Goal: Task Accomplishment & Management: Use online tool/utility

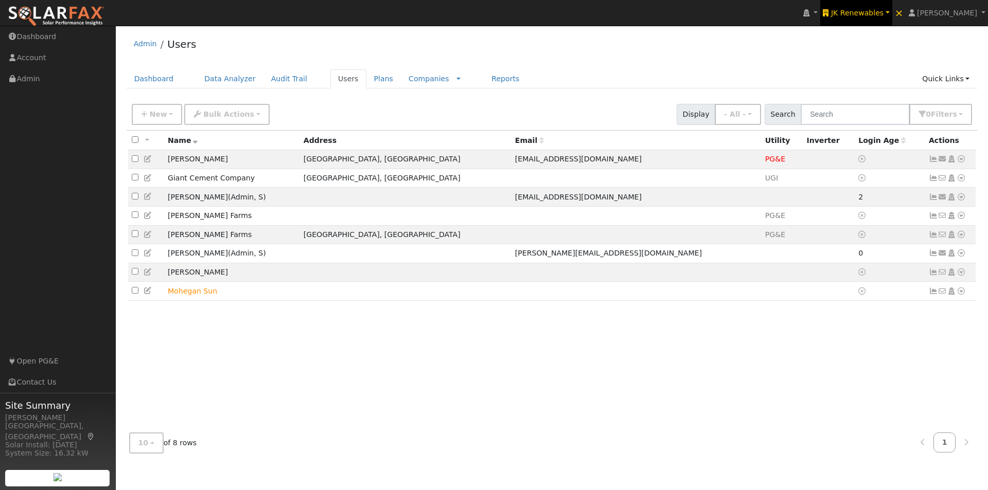
click at [865, 11] on span "JK Renewables" at bounding box center [857, 13] width 52 height 8
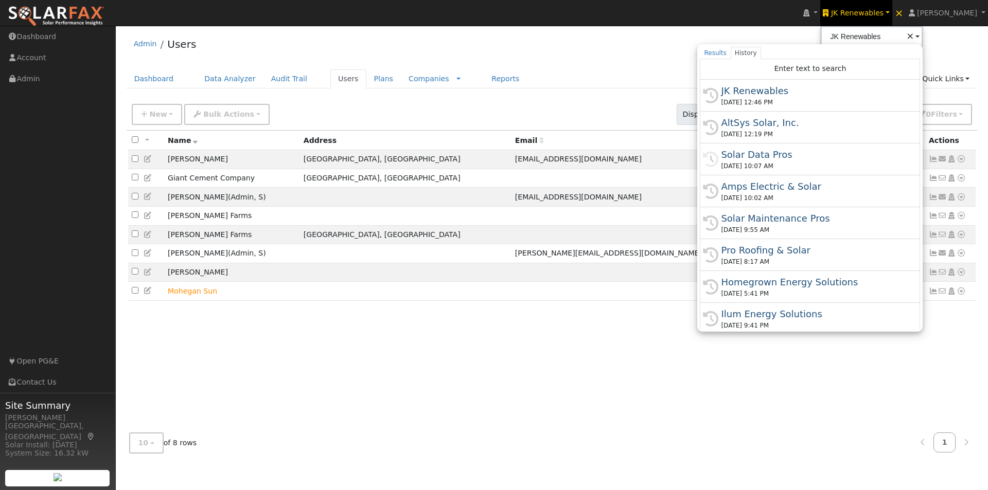
click at [619, 52] on div "Admin Users" at bounding box center [552, 46] width 851 height 31
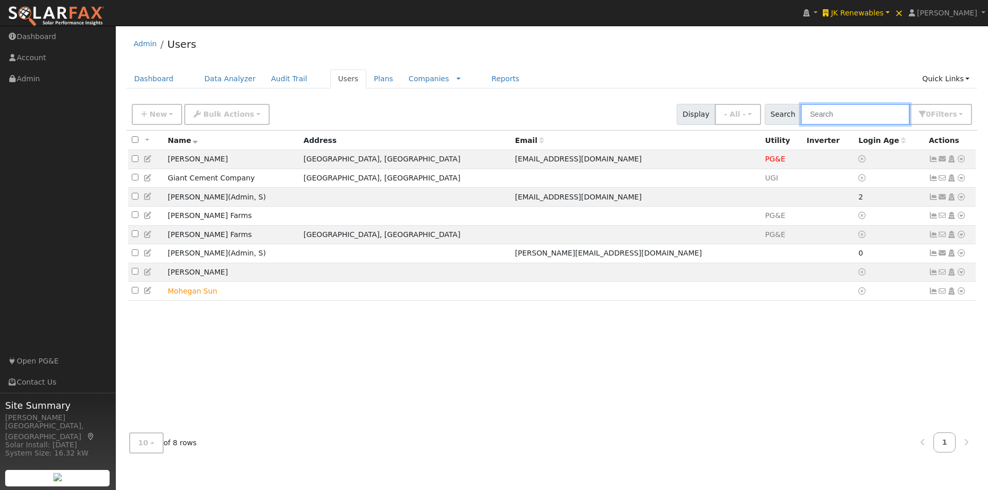
click at [868, 112] on input "text" at bounding box center [855, 114] width 109 height 21
click at [871, 6] on link "JK Renewables" at bounding box center [856, 13] width 72 height 26
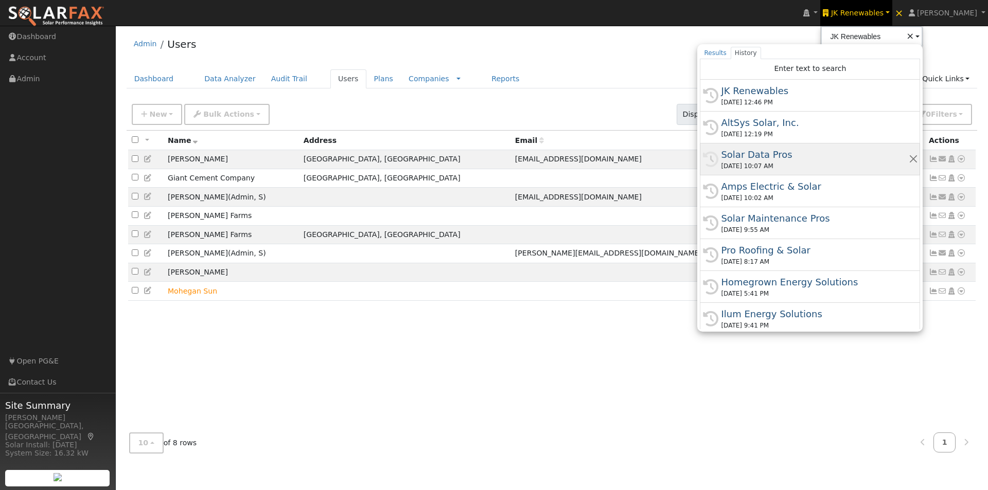
click at [781, 154] on div "Solar Data Pros" at bounding box center [814, 155] width 187 height 14
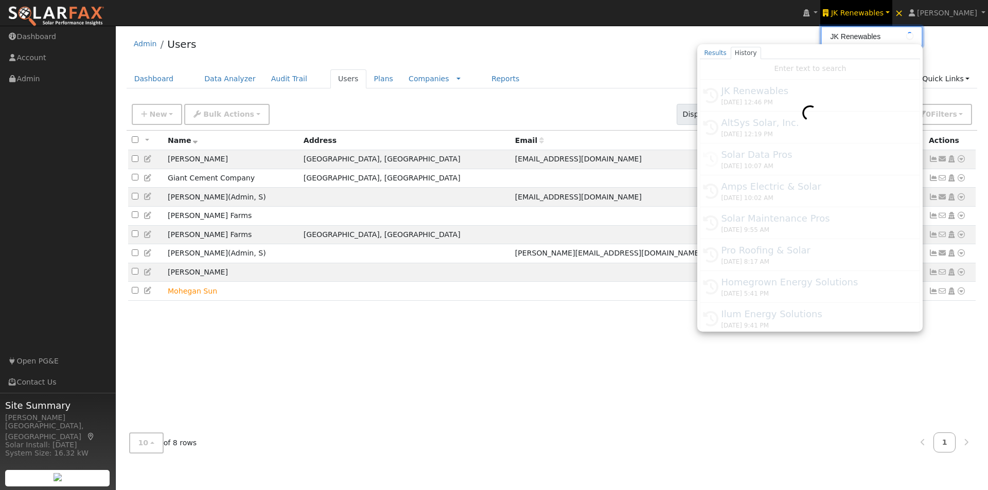
type input "Solar Data Pros"
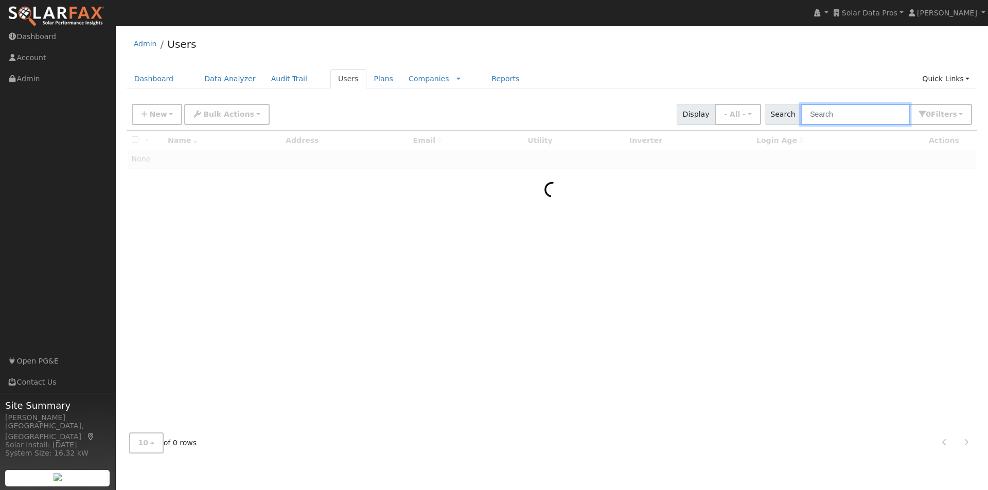
click at [863, 116] on input "text" at bounding box center [855, 114] width 109 height 21
paste input "rudnick.cooper@gmail.com"
type input "rudnick.cooper@gmail.com"
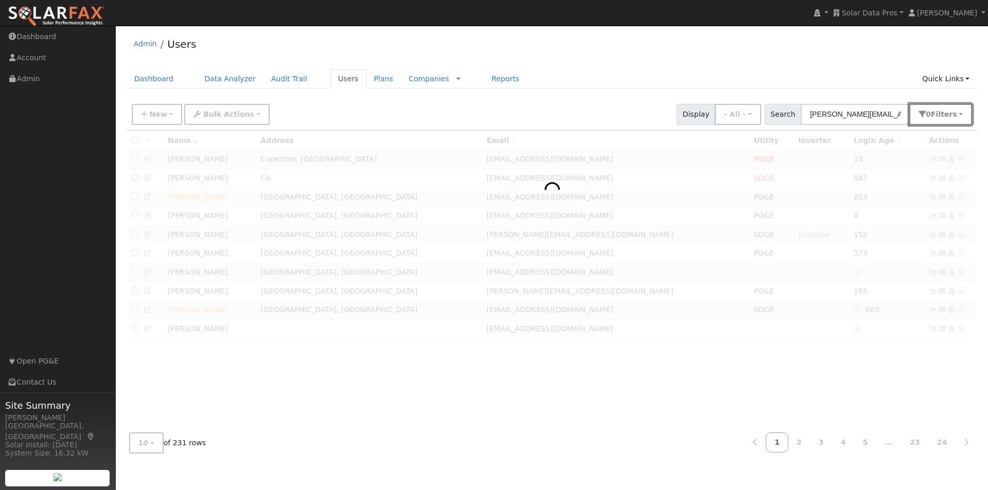
click at [951, 113] on span "Filter s" at bounding box center [944, 114] width 26 height 8
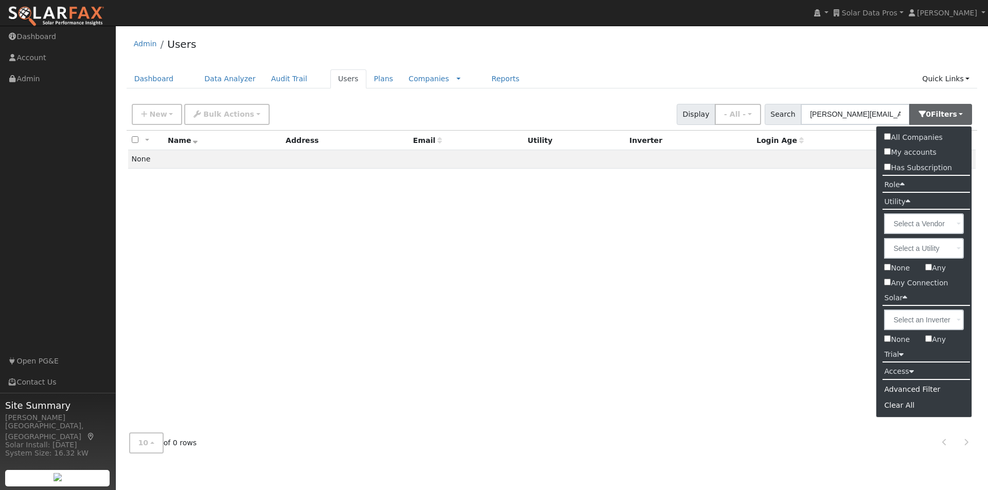
click at [887, 134] on input "All Companies" at bounding box center [887, 136] width 7 height 7
checkbox input "true"
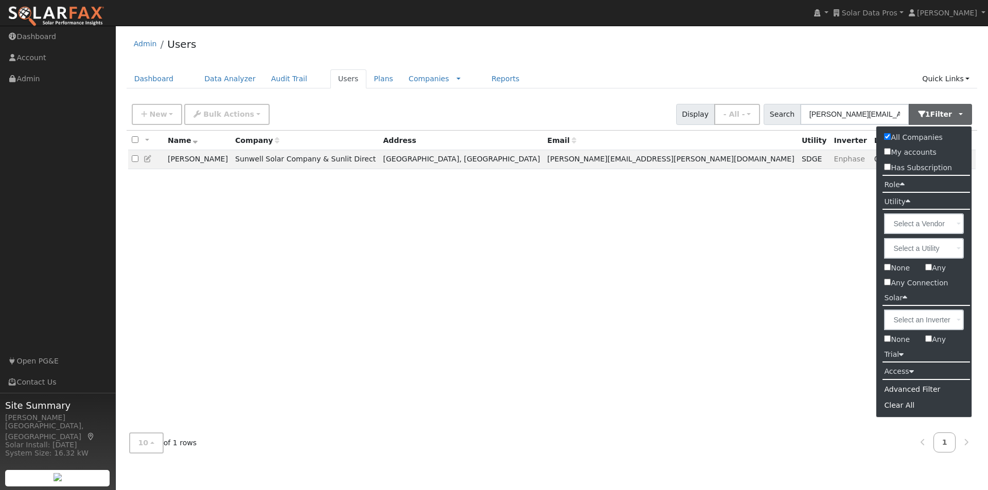
click at [666, 267] on div "All None All on page None on page Name Company Address Email Utility Inverter L…" at bounding box center [552, 278] width 851 height 294
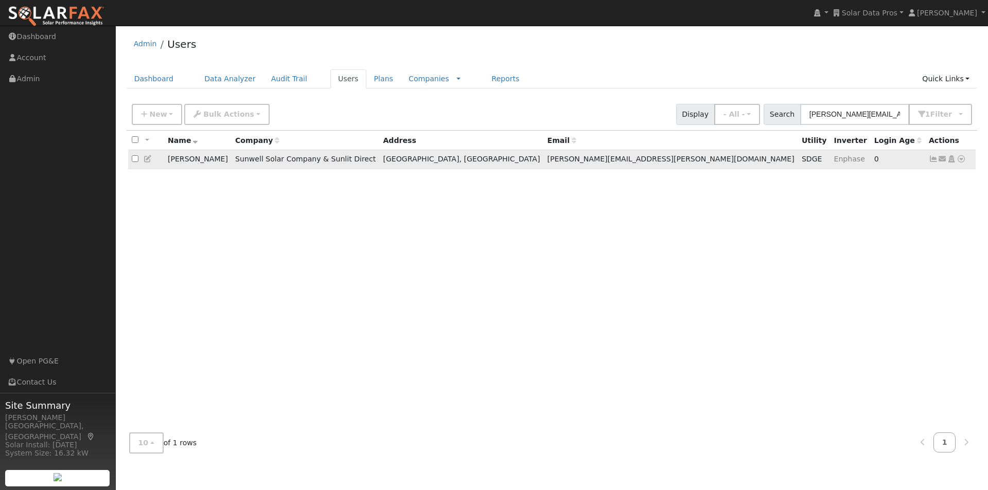
click at [932, 161] on icon at bounding box center [933, 158] width 9 height 7
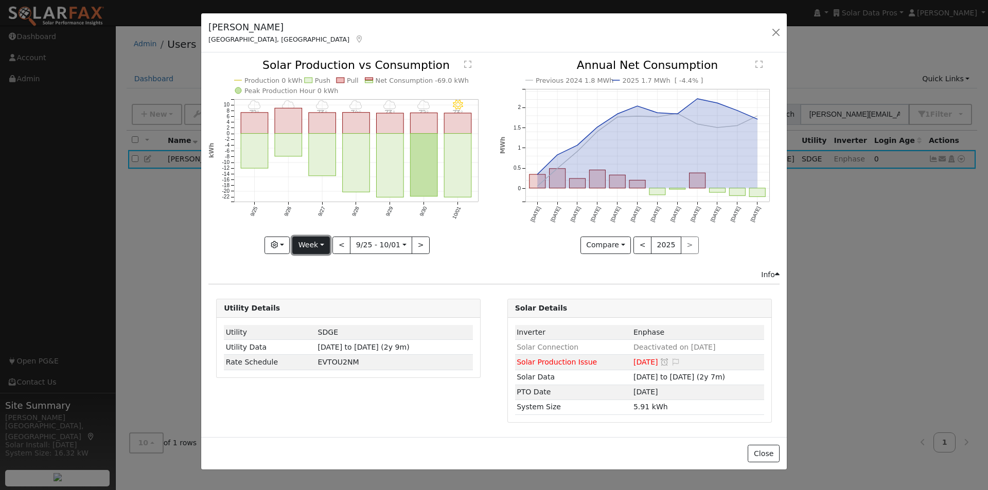
click at [309, 244] on button "Week" at bounding box center [311, 245] width 38 height 17
click at [313, 309] on link "Year" at bounding box center [329, 310] width 72 height 14
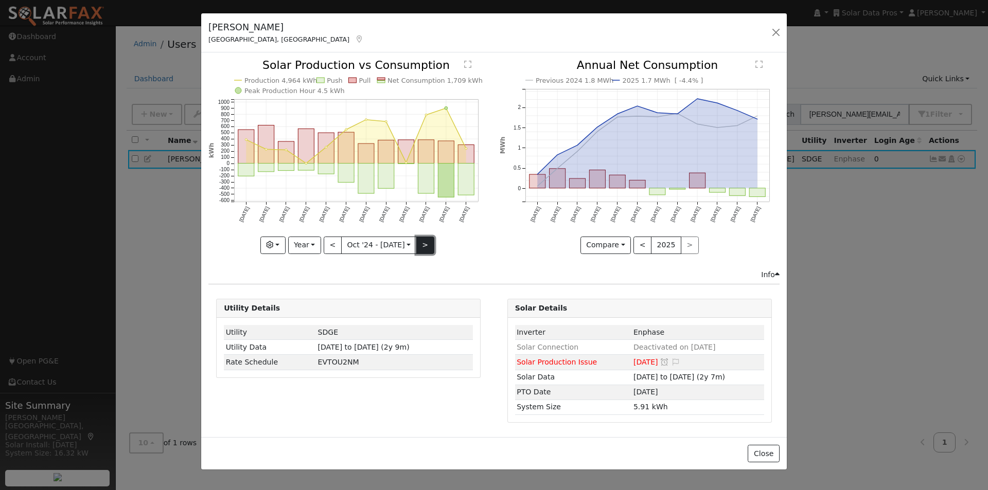
click at [417, 245] on button ">" at bounding box center [425, 245] width 18 height 17
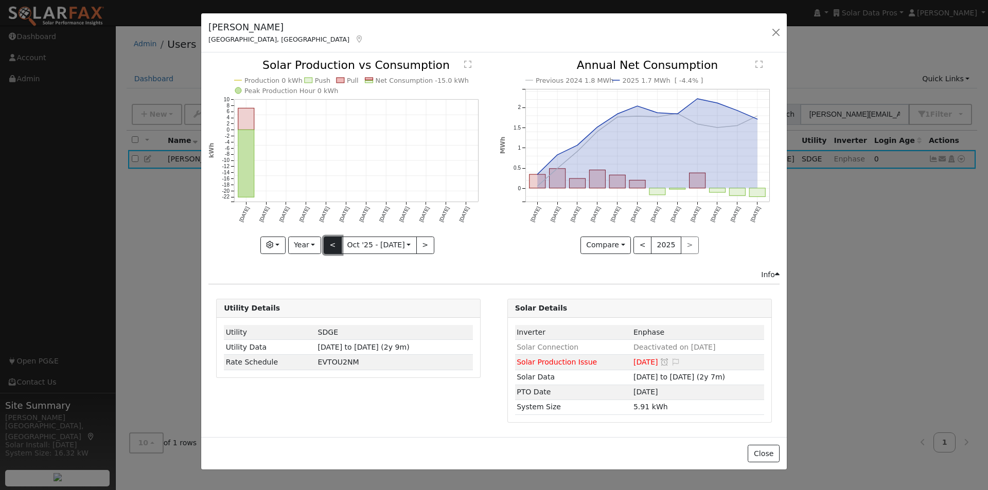
click at [332, 245] on button "<" at bounding box center [333, 245] width 18 height 17
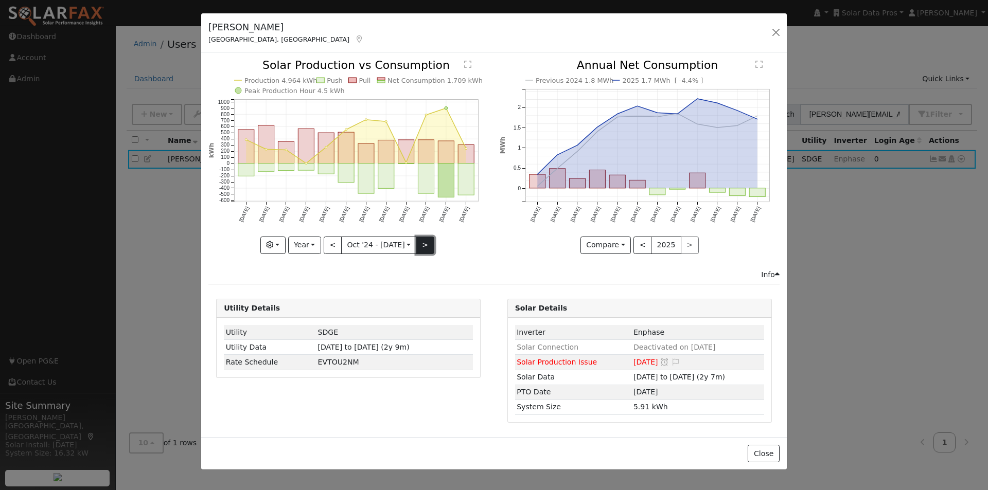
click at [419, 243] on button ">" at bounding box center [425, 245] width 18 height 17
type input "[DATE]"
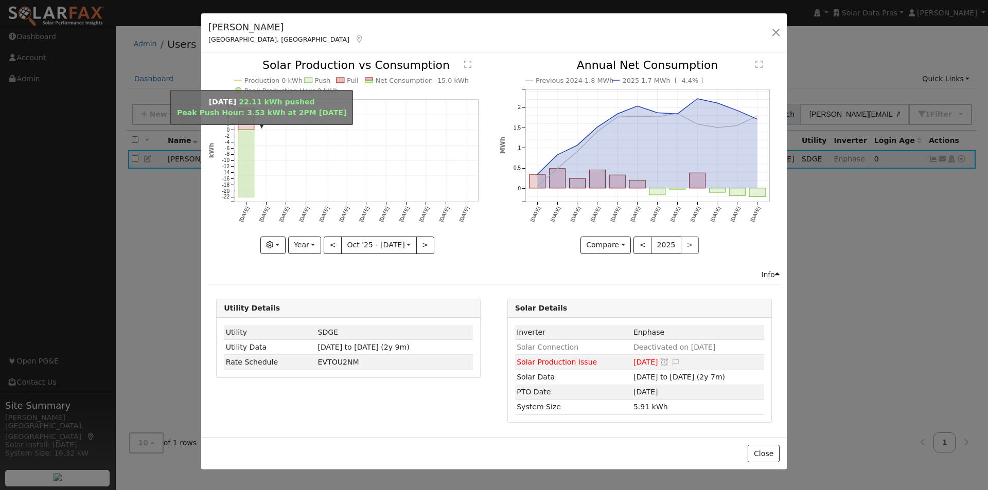
click at [242, 146] on rect "onclick=""" at bounding box center [246, 163] width 16 height 67
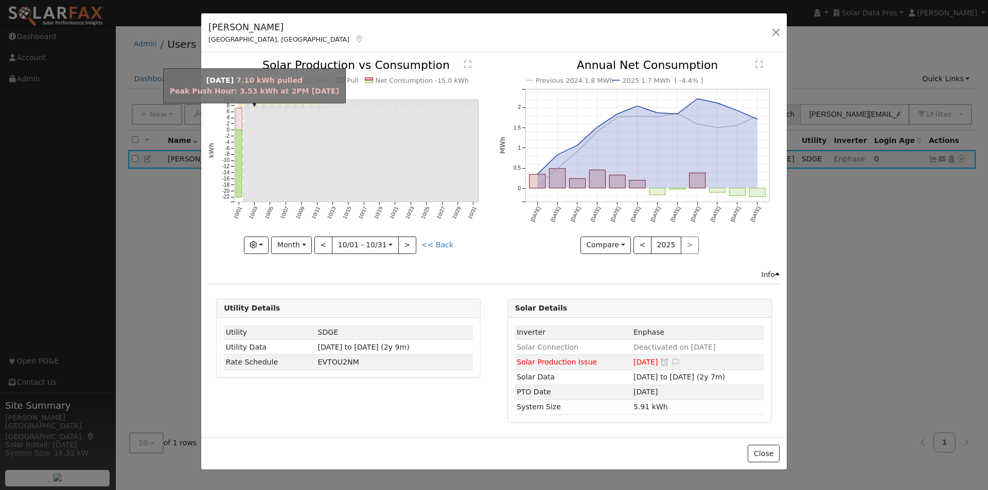
click at [236, 117] on rect "onclick=""" at bounding box center [239, 120] width 6 height 22
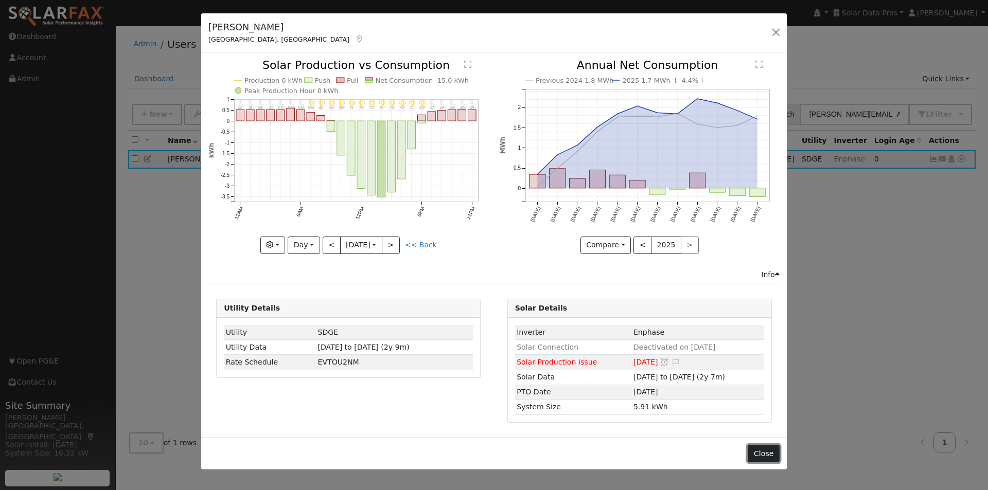
click at [767, 451] on button "Close" at bounding box center [763, 453] width 31 height 17
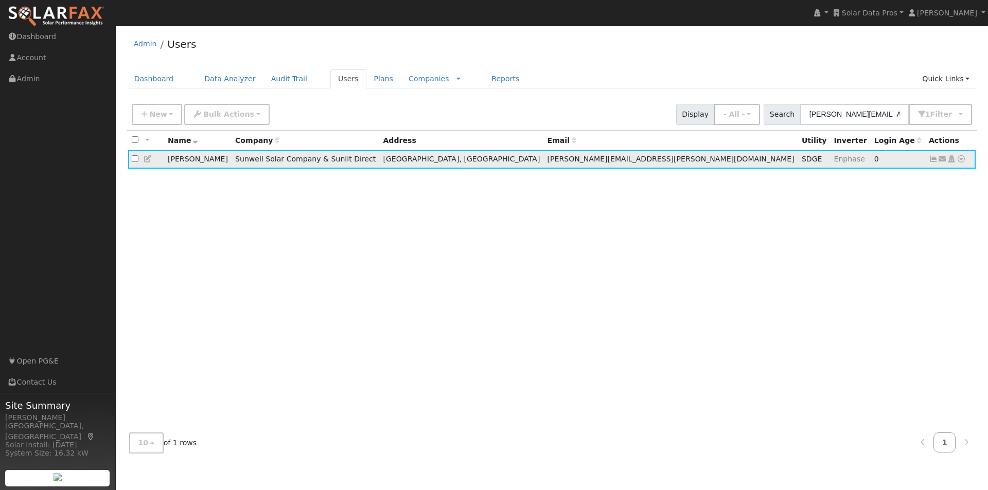
click at [962, 160] on icon at bounding box center [961, 158] width 9 height 7
click at [915, 178] on link "Data Analyzer" at bounding box center [927, 177] width 75 height 14
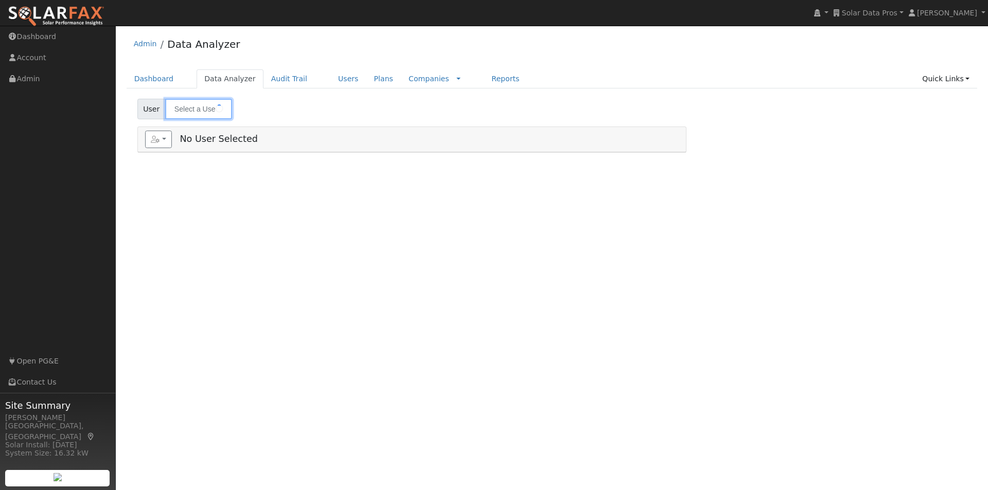
type input "[PERSON_NAME]"
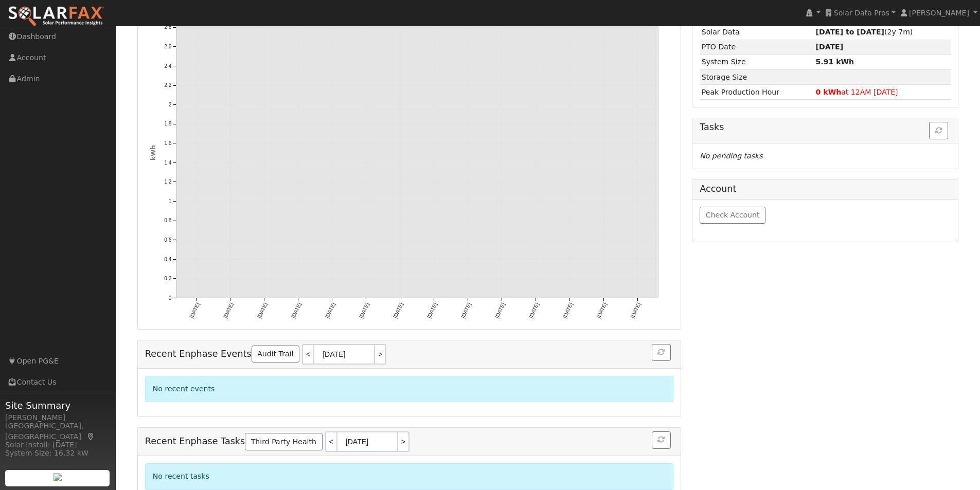
scroll to position [182, 0]
click at [302, 342] on link "<" at bounding box center [307, 352] width 11 height 21
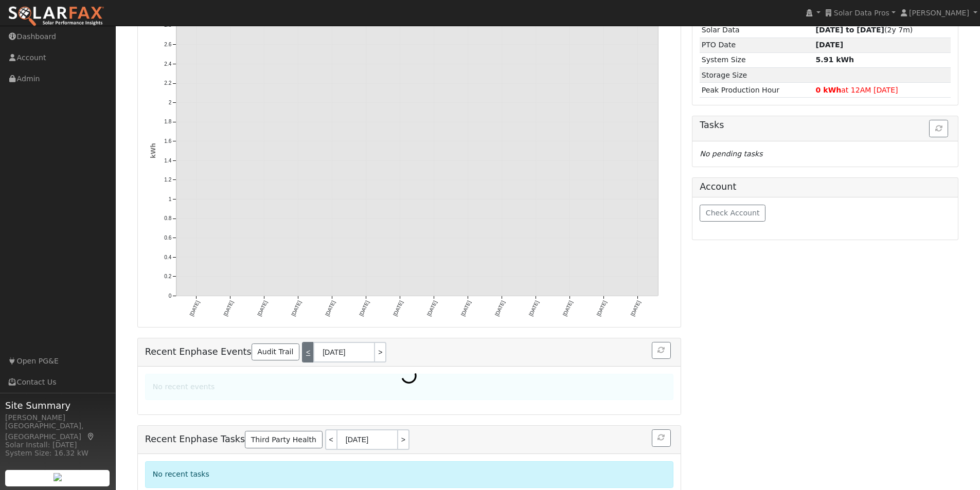
click at [302, 342] on link "<" at bounding box center [307, 352] width 11 height 21
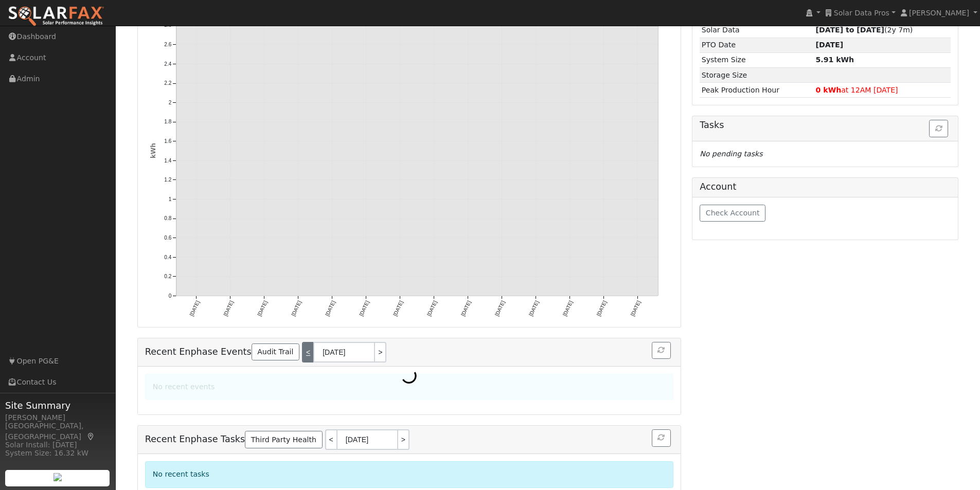
click at [302, 342] on link "<" at bounding box center [307, 352] width 11 height 21
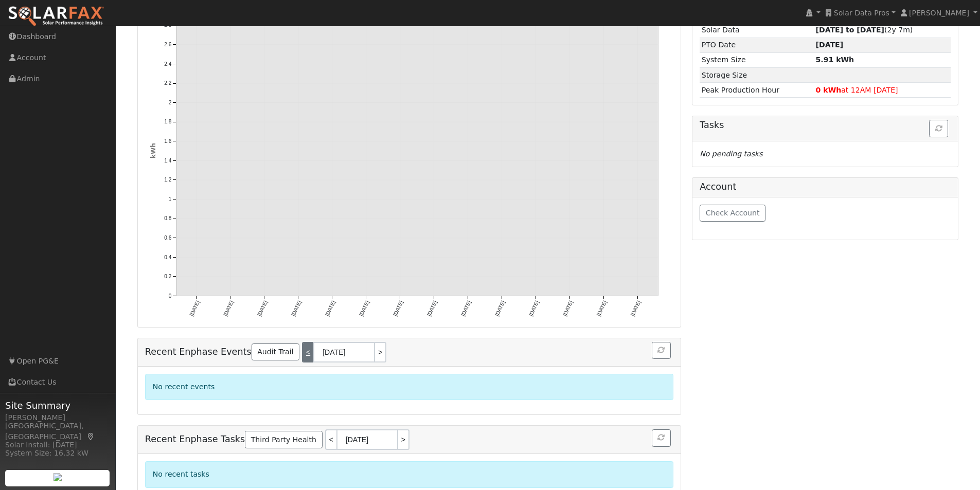
click at [302, 342] on link "<" at bounding box center [307, 352] width 11 height 21
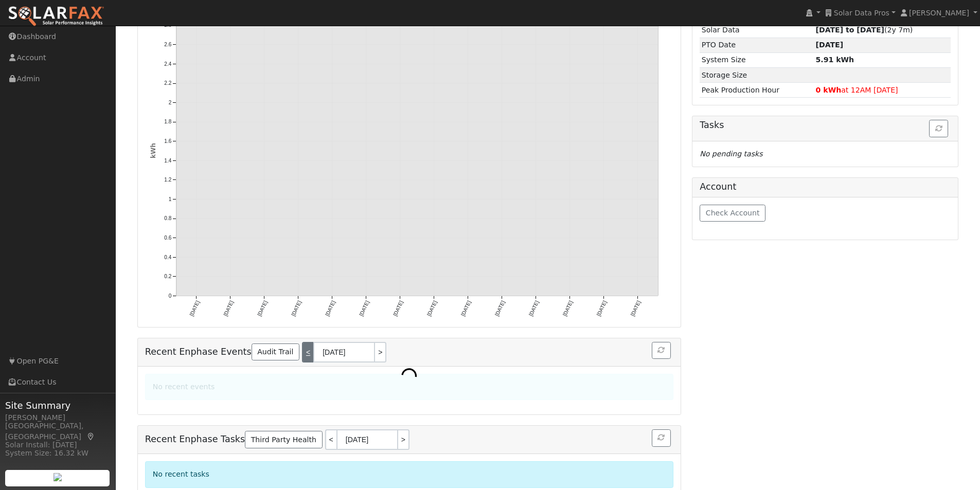
click at [302, 342] on link "<" at bounding box center [307, 352] width 11 height 21
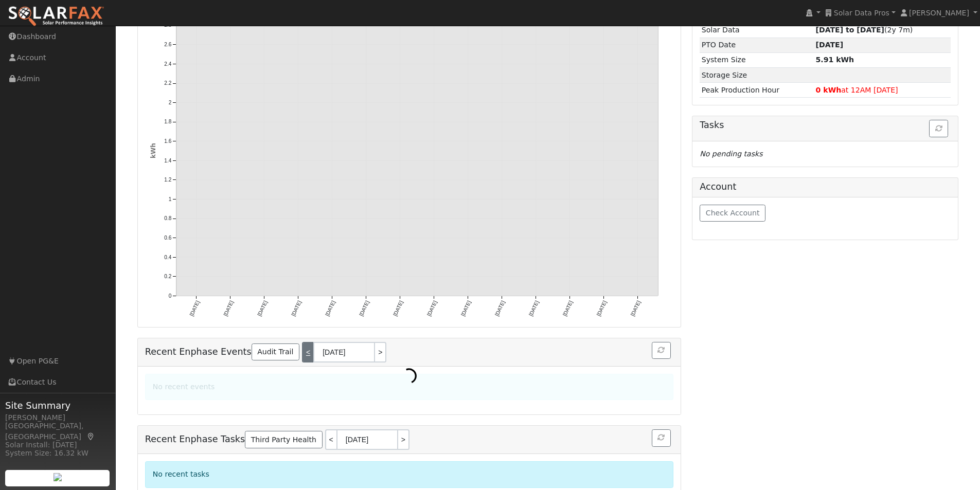
click at [302, 342] on link "<" at bounding box center [307, 352] width 11 height 21
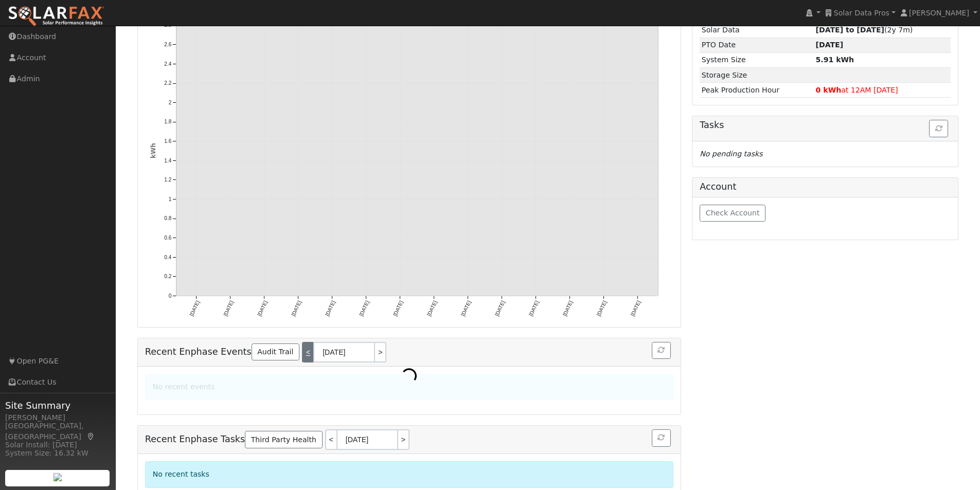
click at [302, 342] on link "<" at bounding box center [307, 352] width 11 height 21
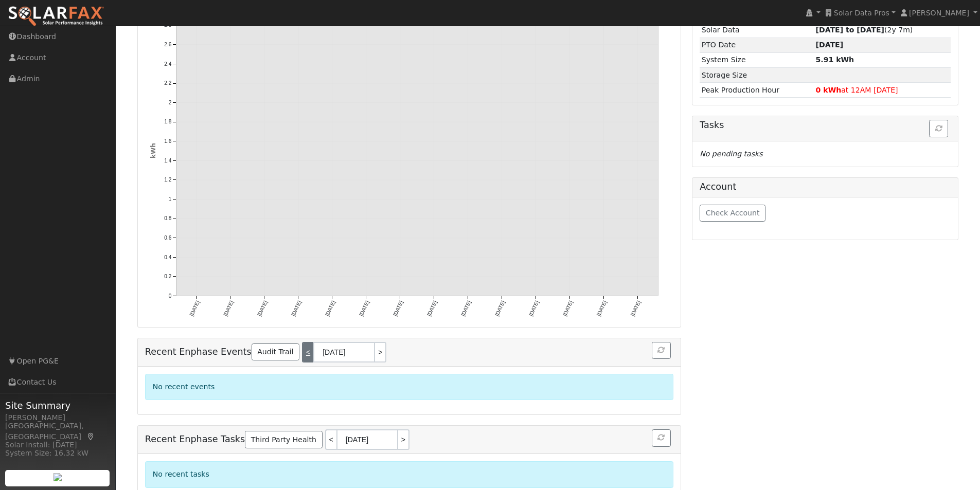
click at [302, 342] on link "<" at bounding box center [307, 352] width 11 height 21
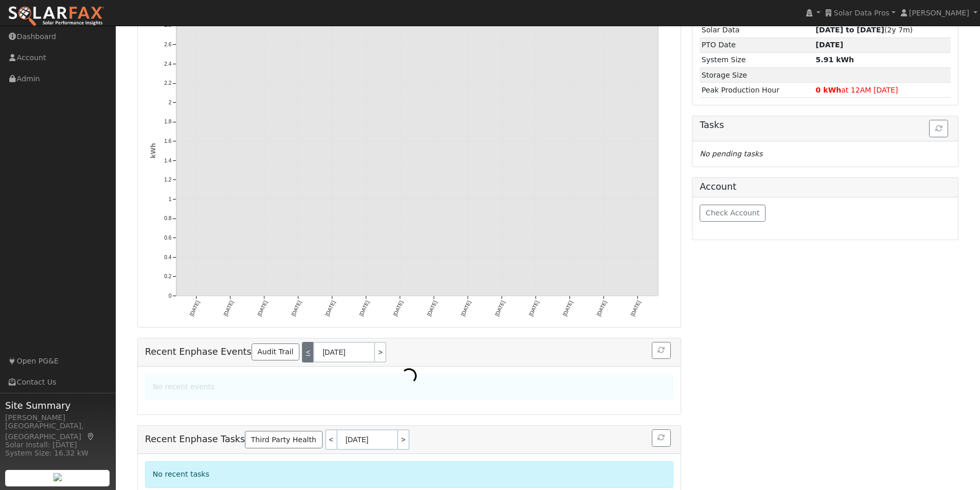
click at [302, 342] on link "<" at bounding box center [307, 352] width 11 height 21
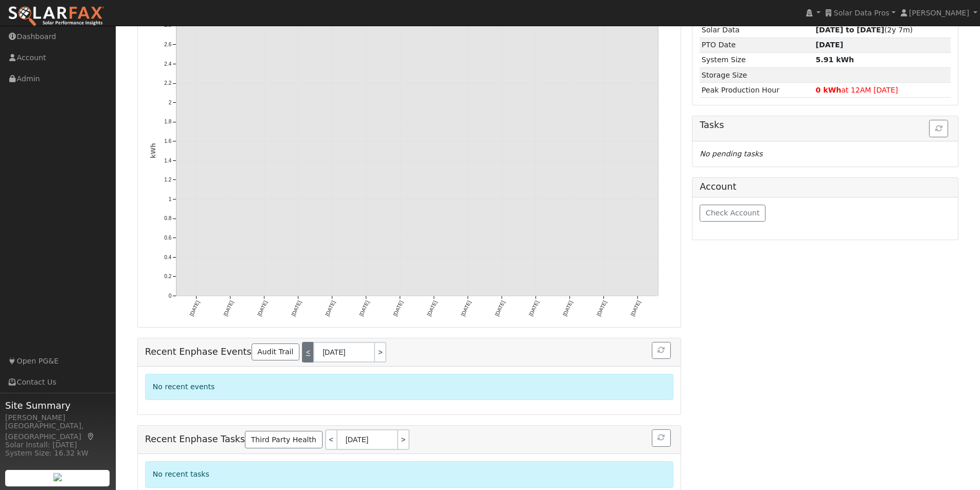
click at [302, 342] on link "<" at bounding box center [307, 352] width 11 height 21
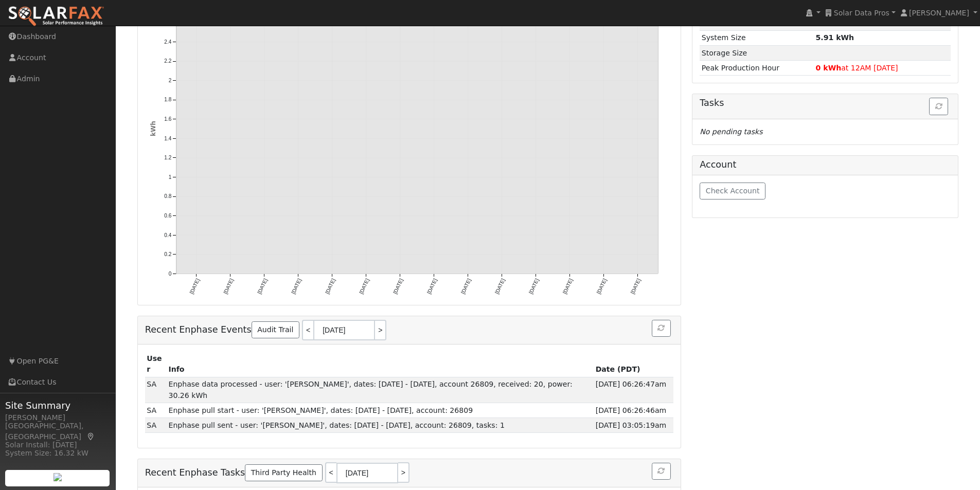
scroll to position [215, 0]
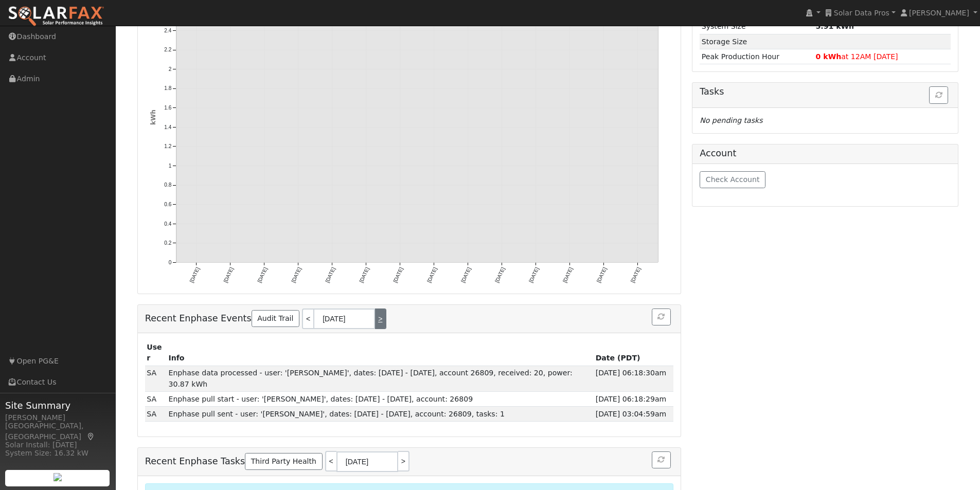
click at [375, 309] on link ">" at bounding box center [380, 319] width 11 height 21
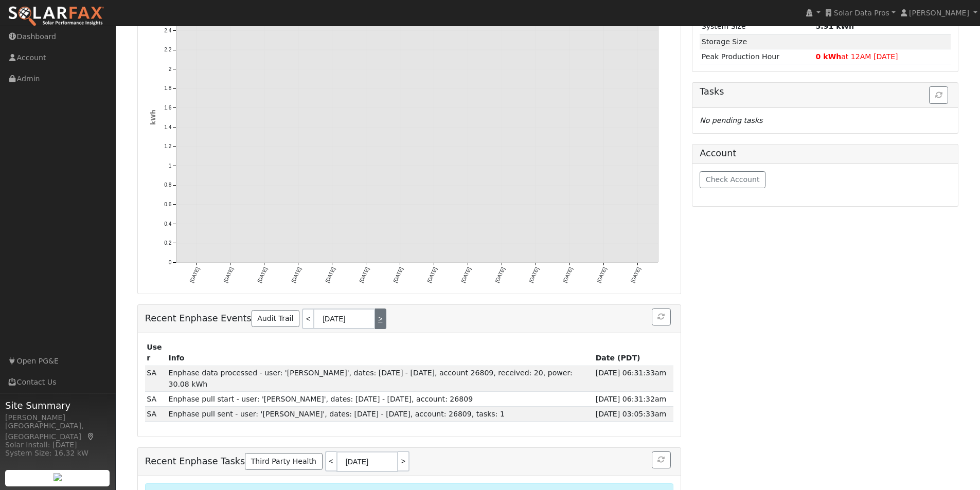
click at [375, 309] on link ">" at bounding box center [380, 319] width 11 height 21
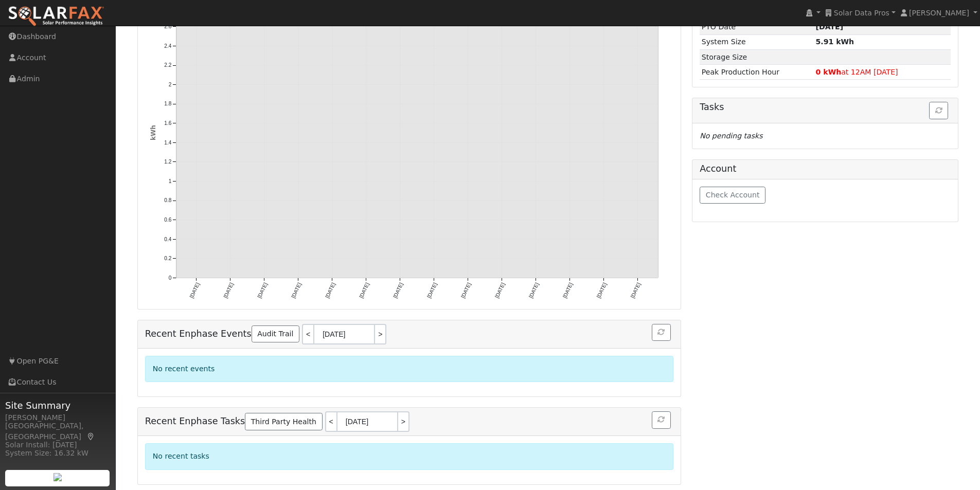
scroll to position [182, 0]
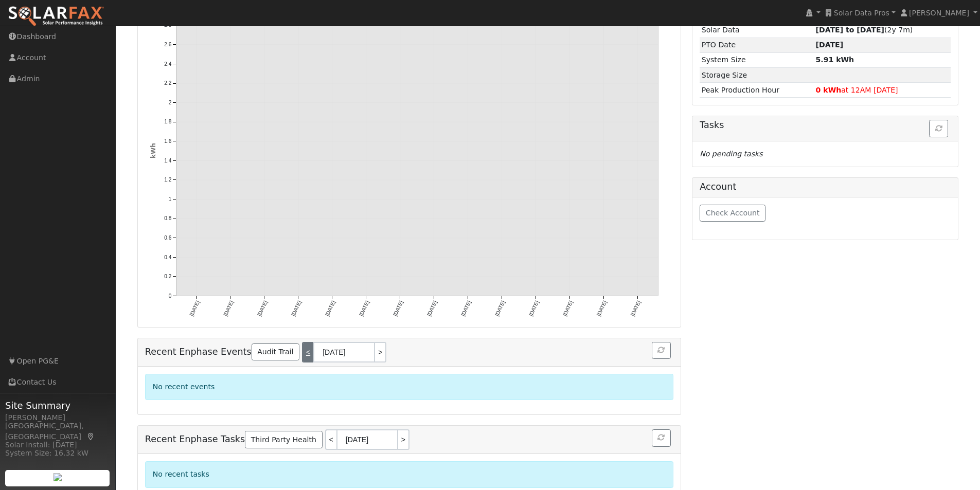
click at [302, 342] on link "<" at bounding box center [307, 352] width 11 height 21
type input "[DATE]"
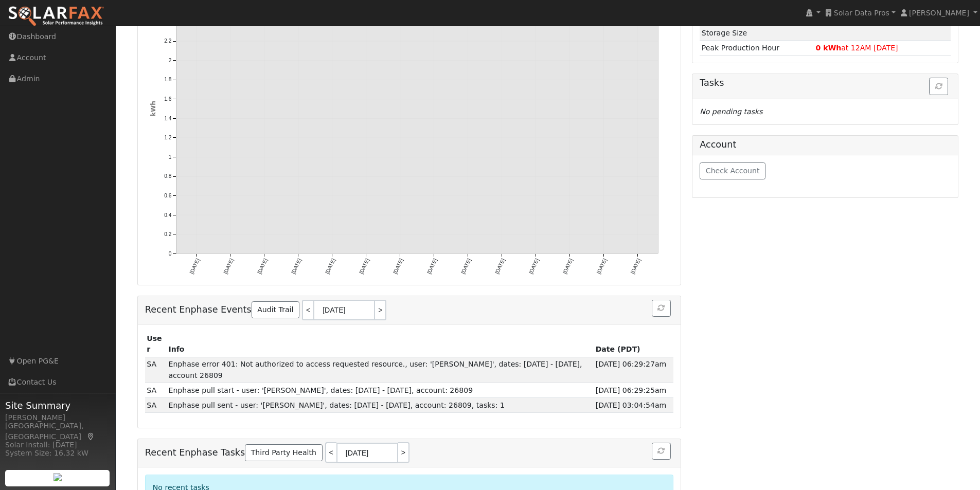
scroll to position [226, 0]
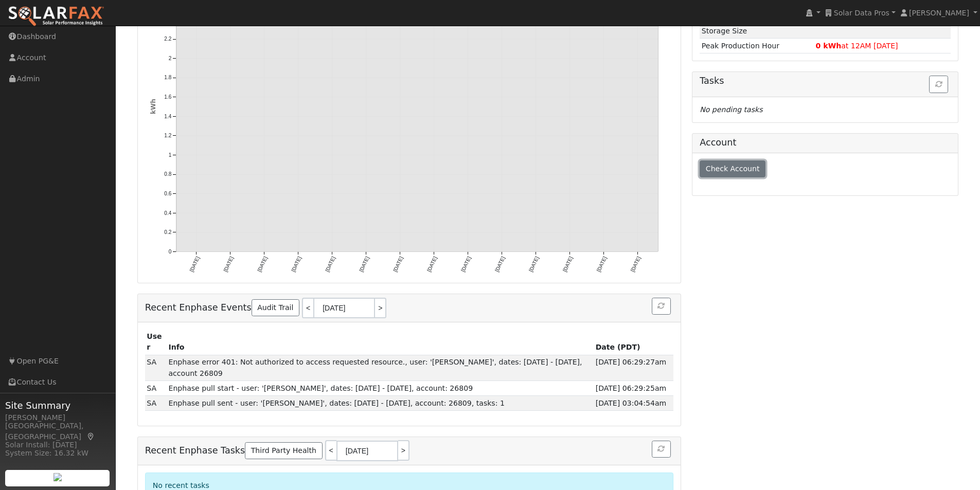
click at [727, 166] on span "Check Account" at bounding box center [733, 169] width 54 height 8
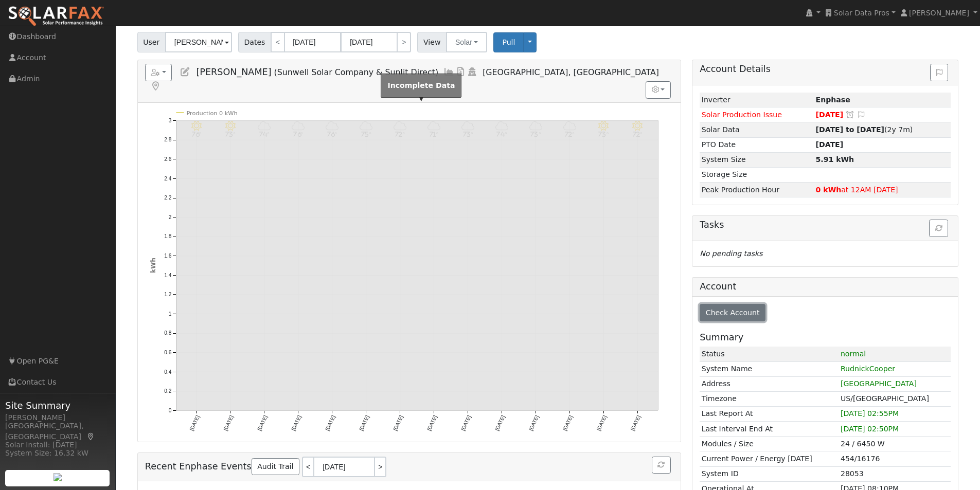
scroll to position [51, 0]
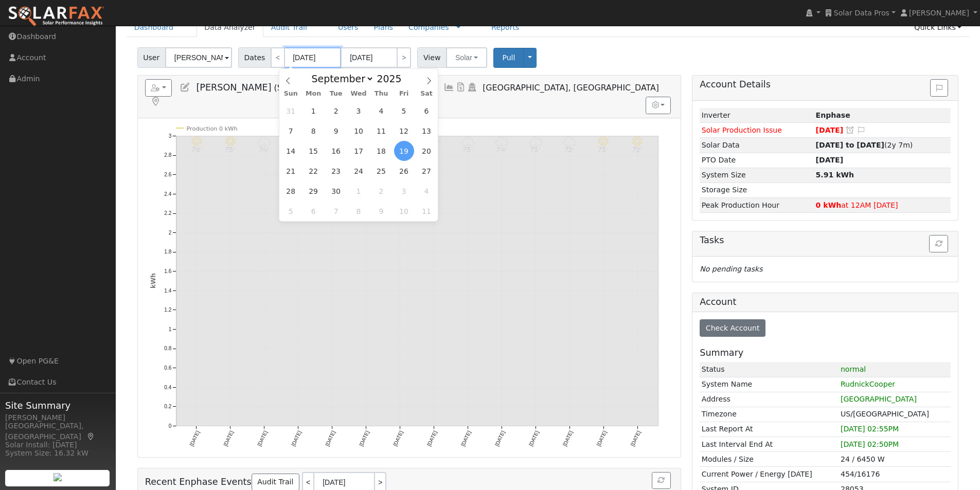
click at [296, 59] on input "[DATE]" at bounding box center [313, 57] width 57 height 21
click at [427, 80] on icon at bounding box center [429, 80] width 7 height 7
select select "9"
drag, startPoint x: 358, startPoint y: 111, endPoint x: 418, endPoint y: 102, distance: 61.3
click at [358, 111] on span "1" at bounding box center [359, 111] width 20 height 20
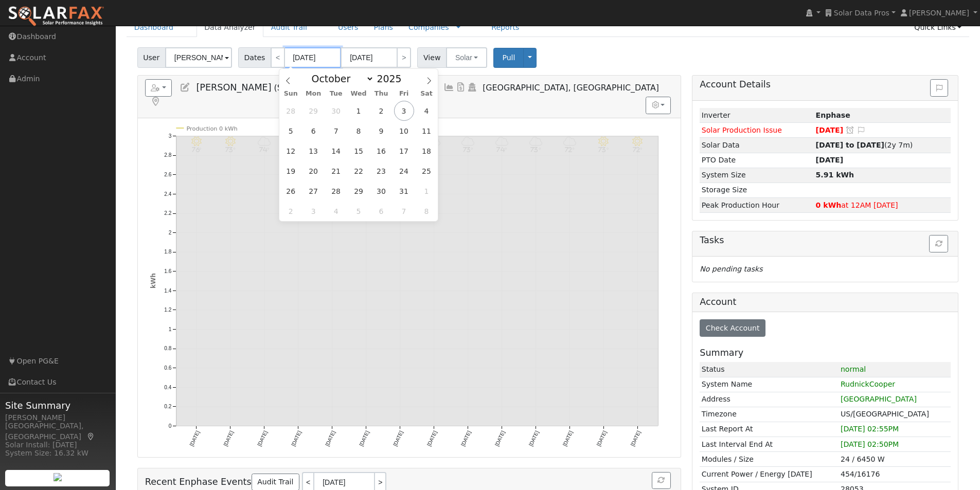
type input "[DATE]"
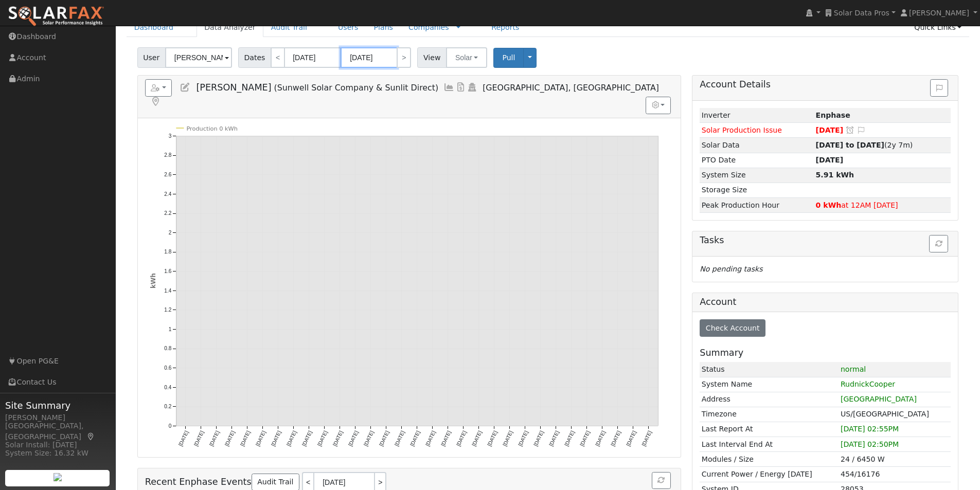
click at [364, 57] on input "[DATE]" at bounding box center [369, 57] width 57 height 21
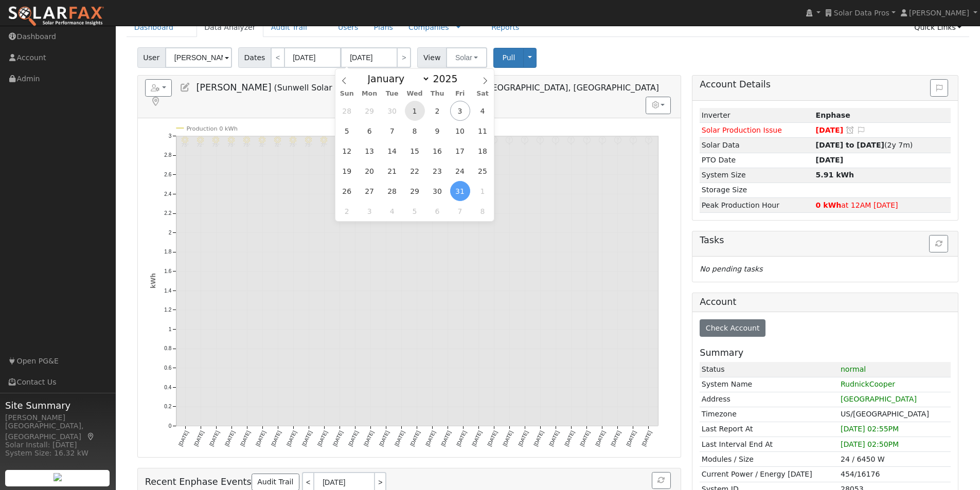
click at [412, 111] on span "1" at bounding box center [415, 111] width 20 height 20
type input "[DATE]"
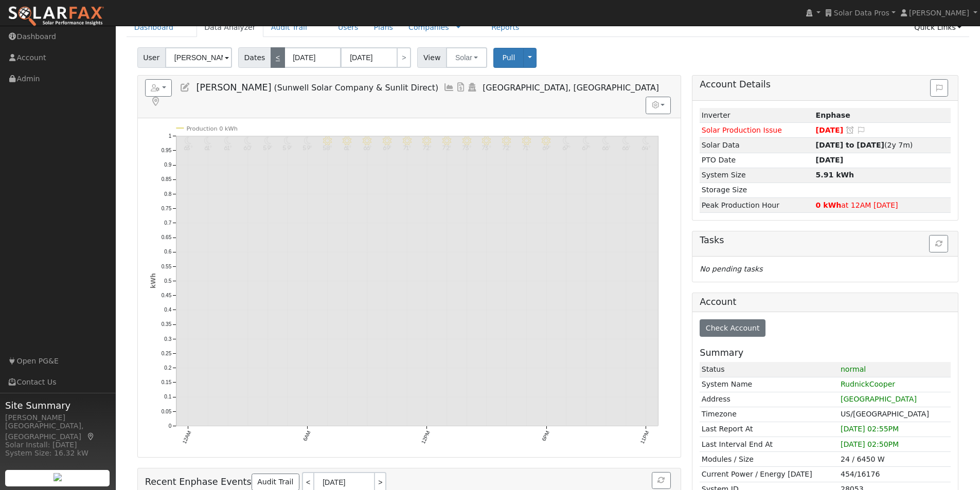
click at [277, 55] on link "<" at bounding box center [278, 57] width 14 height 21
type input "[DATE]"
click at [274, 55] on link "<" at bounding box center [278, 57] width 14 height 21
type input "[DATE]"
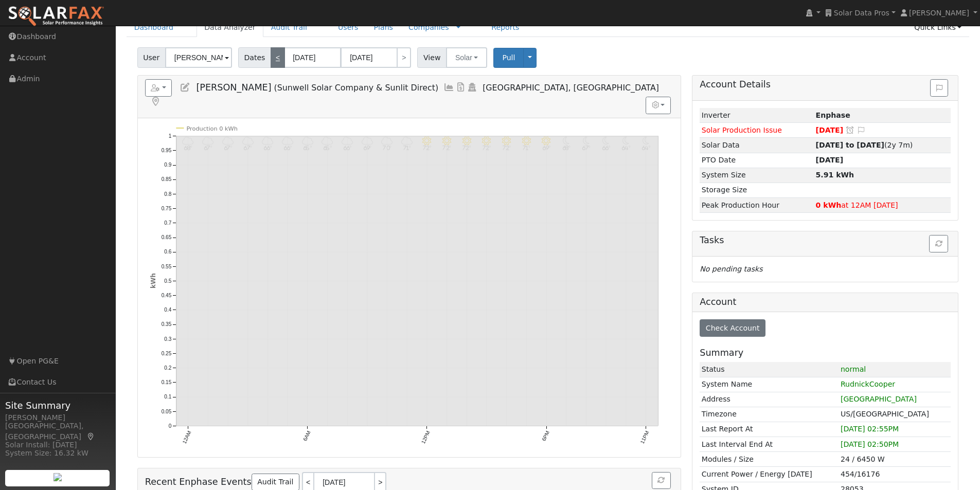
type input "[DATE]"
click at [495, 56] on button "Pull" at bounding box center [508, 58] width 30 height 20
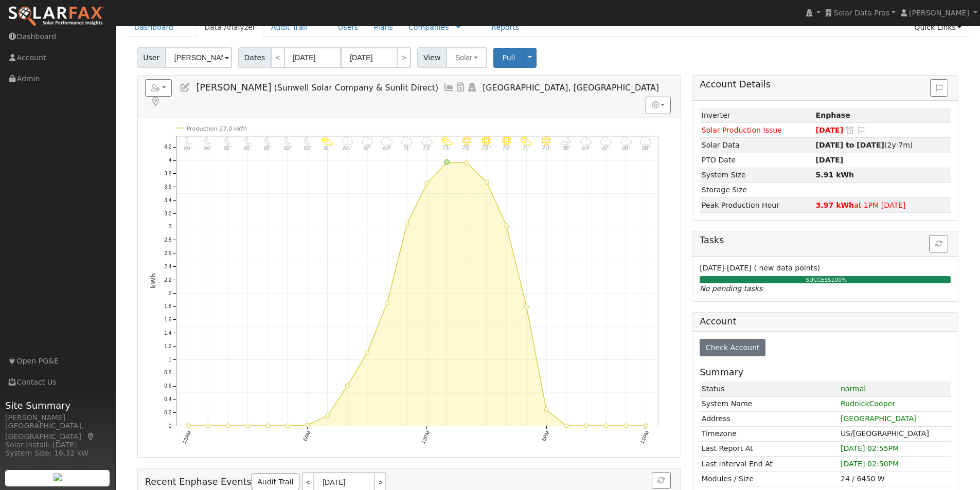
click at [444, 89] on icon at bounding box center [449, 87] width 11 height 9
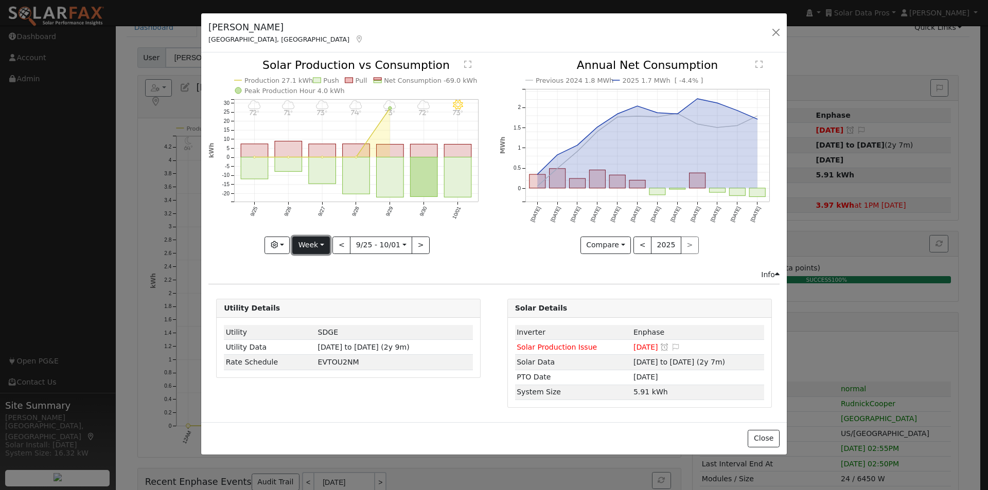
click at [315, 248] on button "Week" at bounding box center [311, 245] width 38 height 17
click at [328, 287] on link "Week" at bounding box center [329, 281] width 72 height 14
click at [340, 240] on button "<" at bounding box center [341, 245] width 18 height 17
type input "[DATE]"
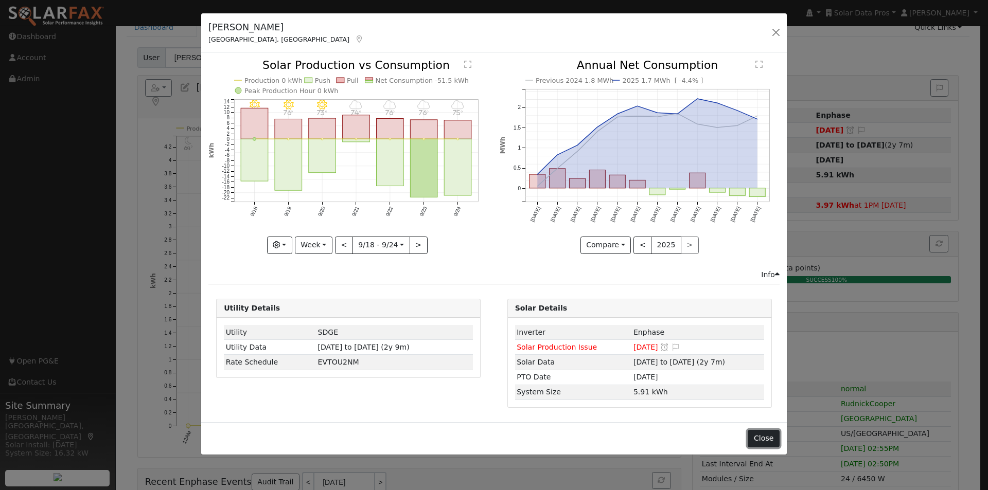
click at [762, 438] on button "Close" at bounding box center [763, 438] width 31 height 17
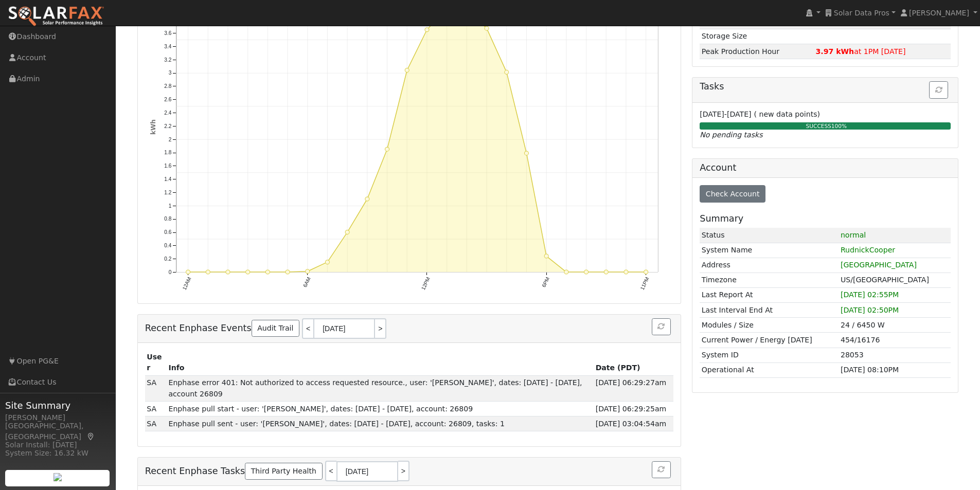
scroll to position [226, 0]
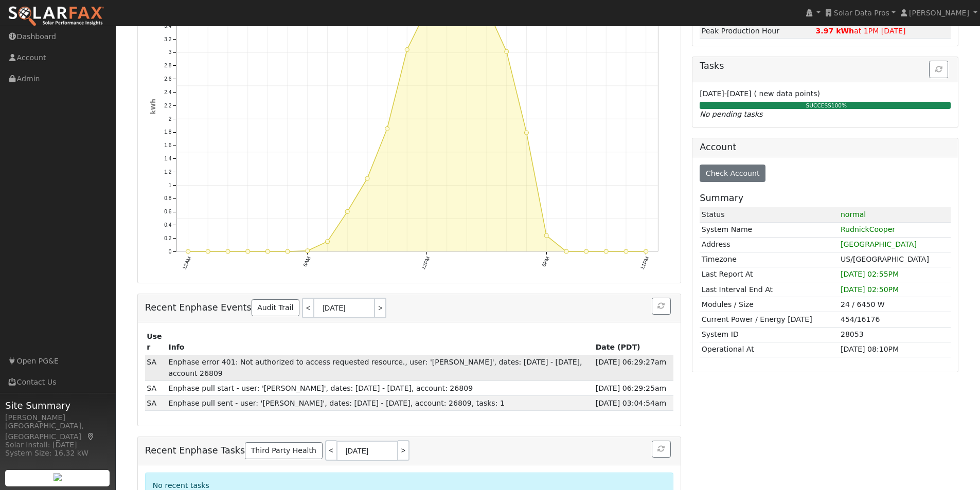
drag, startPoint x: 169, startPoint y: 334, endPoint x: 221, endPoint y: 348, distance: 53.8
click at [221, 355] on td "Enphase error 401: Not authorized to access requested resource., user: '[PERSON…" at bounding box center [380, 368] width 427 height 26
copy td "Enphase error 401: Not authorized to access requested resource., user: '[PERSON…"
click at [522, 437] on div "Recent Enphase Tasks Third Party Health < [DATE] >" at bounding box center [409, 451] width 543 height 28
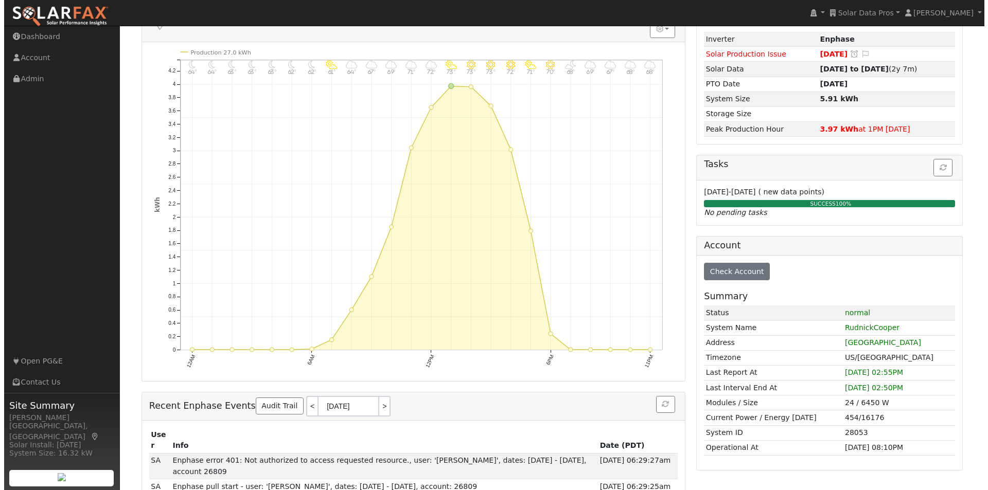
scroll to position [0, 0]
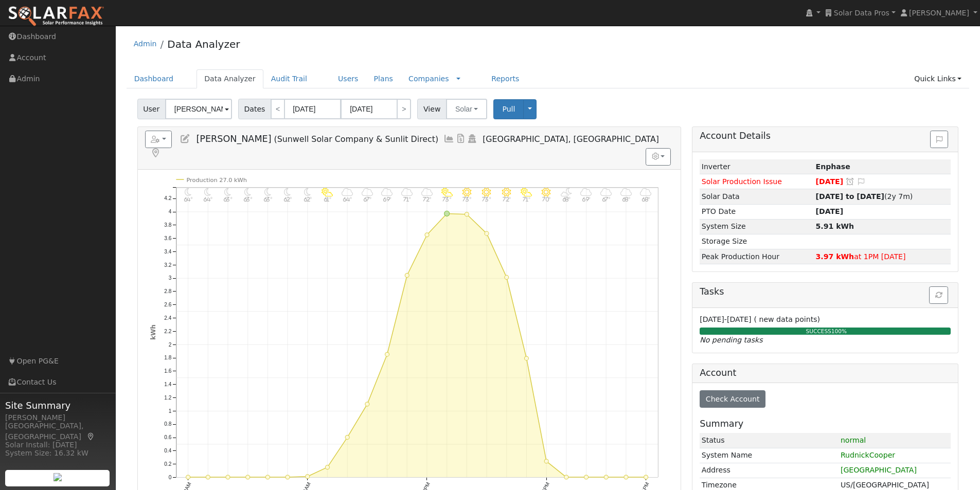
click at [444, 138] on icon at bounding box center [449, 138] width 11 height 9
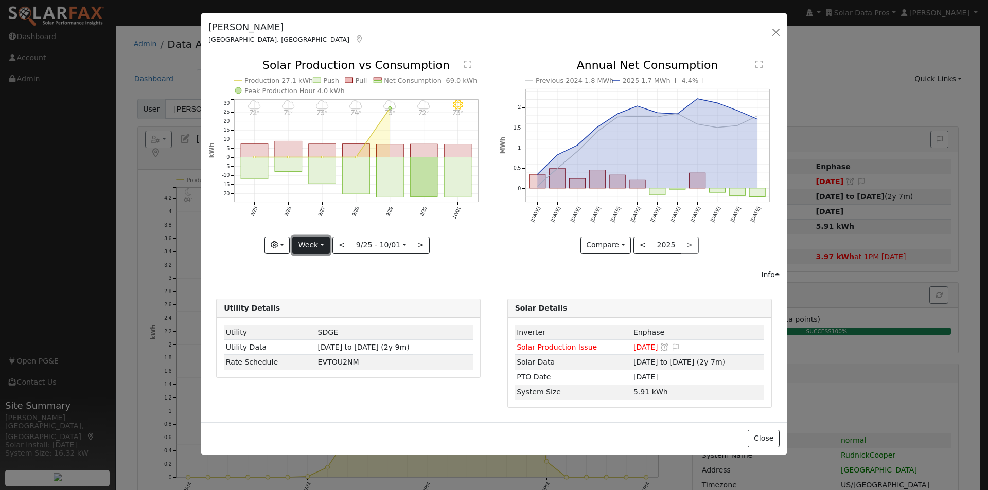
click at [314, 245] on button "Week" at bounding box center [311, 245] width 38 height 17
click at [319, 294] on link "Month" at bounding box center [329, 295] width 72 height 14
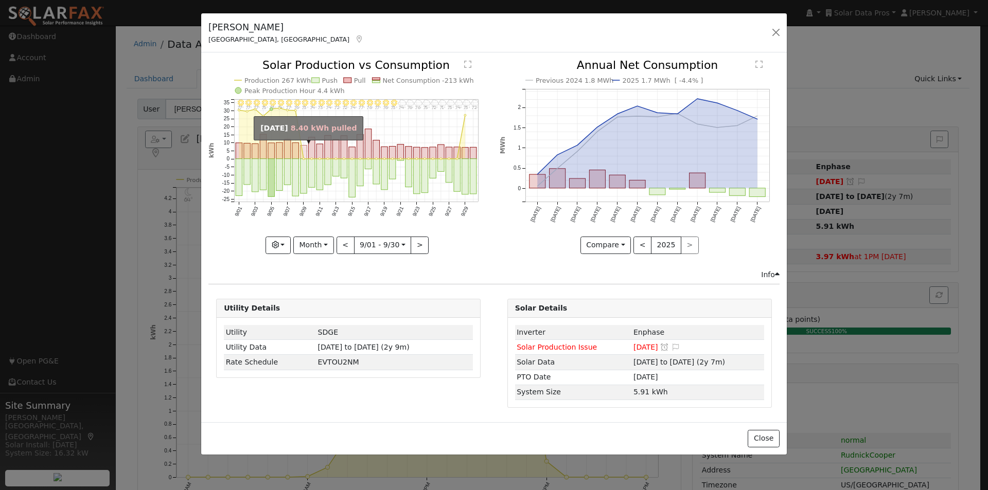
click at [301, 157] on rect "onclick=""" at bounding box center [304, 152] width 7 height 13
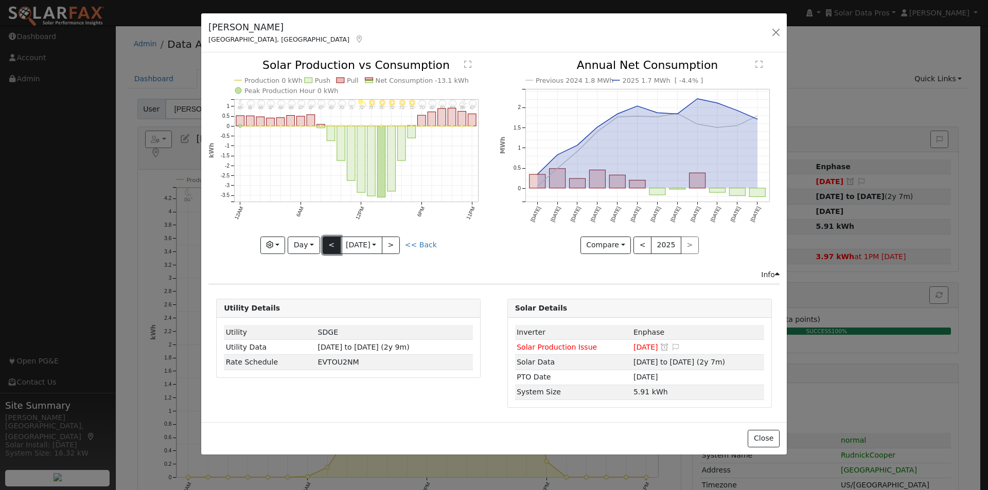
click at [328, 247] on button "<" at bounding box center [332, 245] width 18 height 17
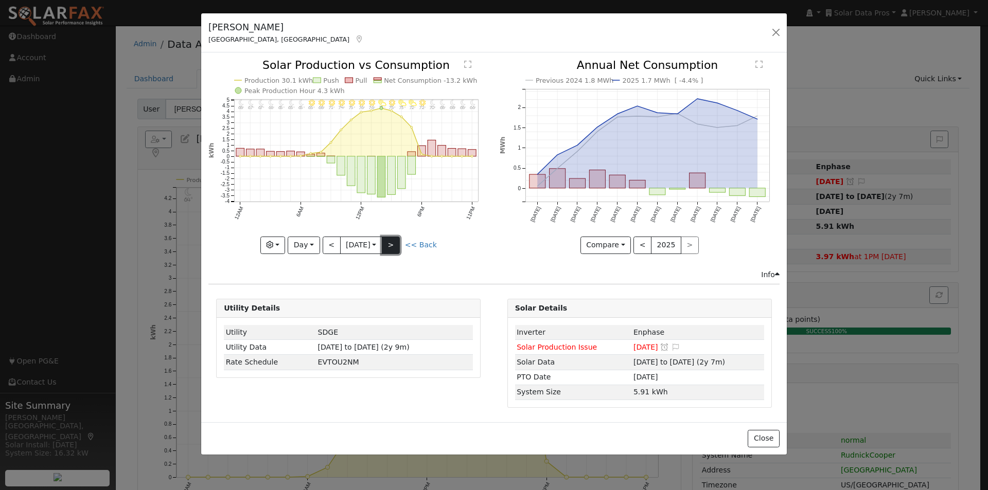
click at [394, 245] on button ">" at bounding box center [391, 245] width 18 height 17
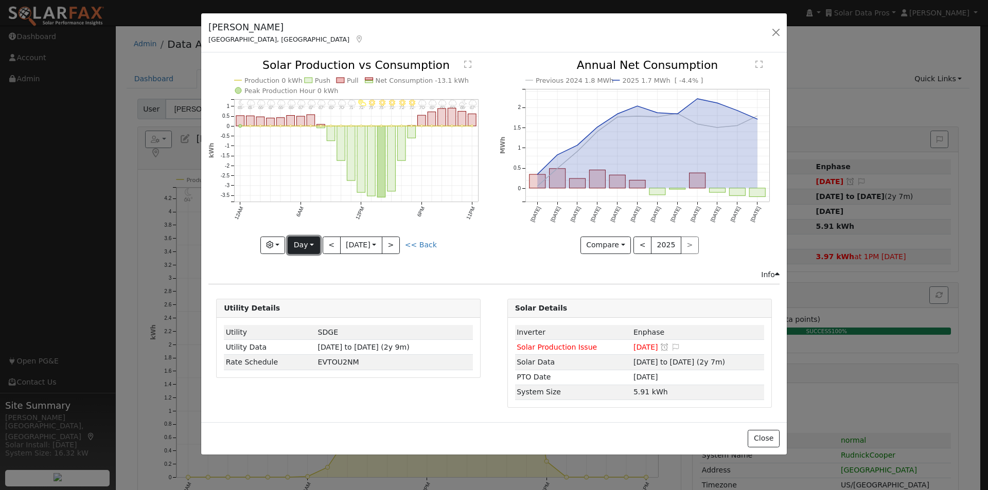
click at [314, 242] on button "Day" at bounding box center [304, 245] width 32 height 17
click at [314, 292] on link "Month" at bounding box center [324, 295] width 72 height 14
type input "[DATE]"
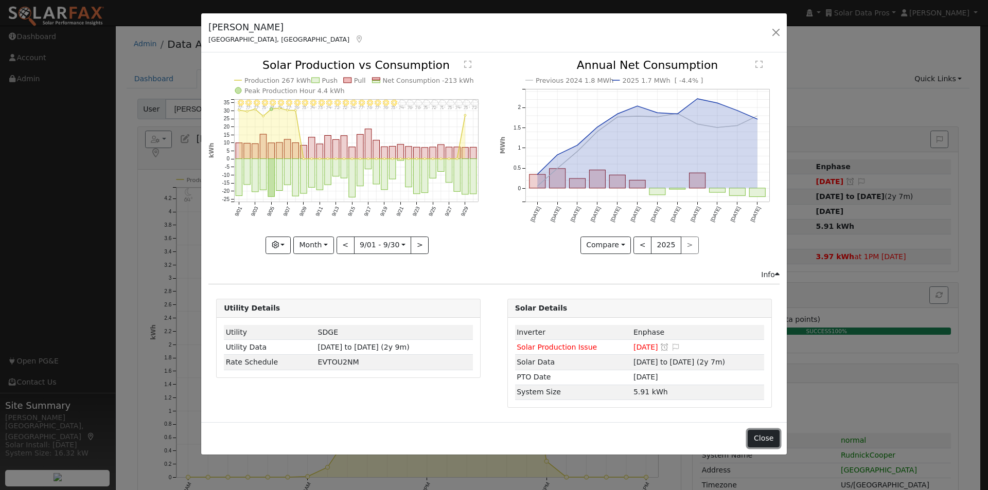
drag, startPoint x: 759, startPoint y: 434, endPoint x: 744, endPoint y: 395, distance: 42.3
click at [756, 430] on button "Close" at bounding box center [763, 438] width 31 height 17
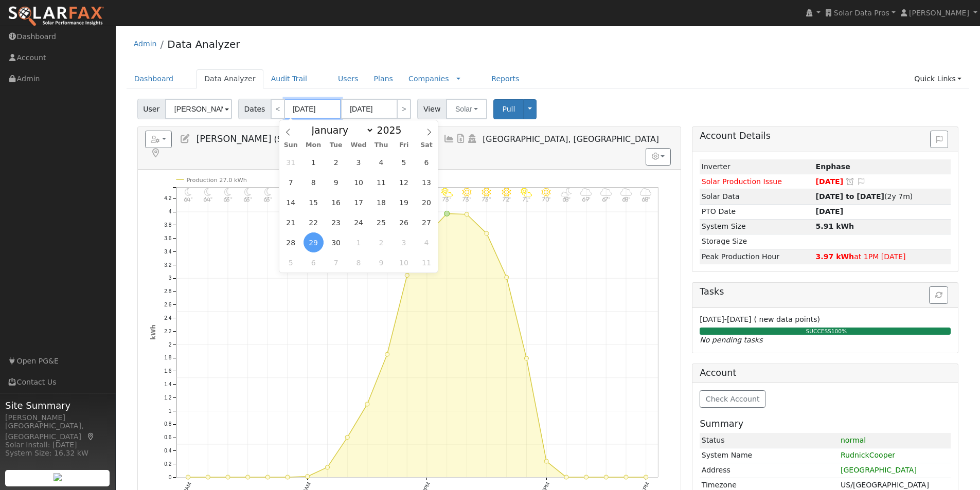
click at [314, 109] on input "[DATE]" at bounding box center [313, 109] width 57 height 21
click at [338, 185] on span "9" at bounding box center [336, 182] width 20 height 20
type input "[DATE]"
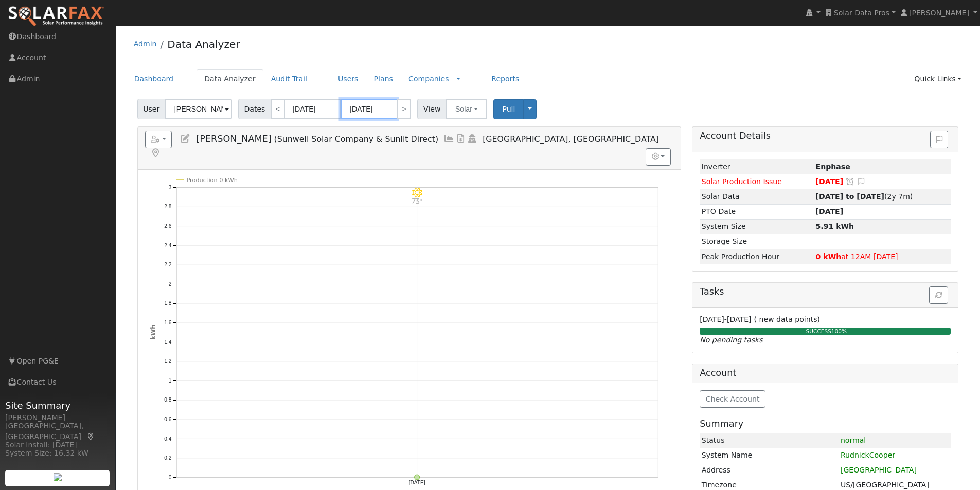
click at [359, 112] on input "[DATE]" at bounding box center [369, 109] width 57 height 21
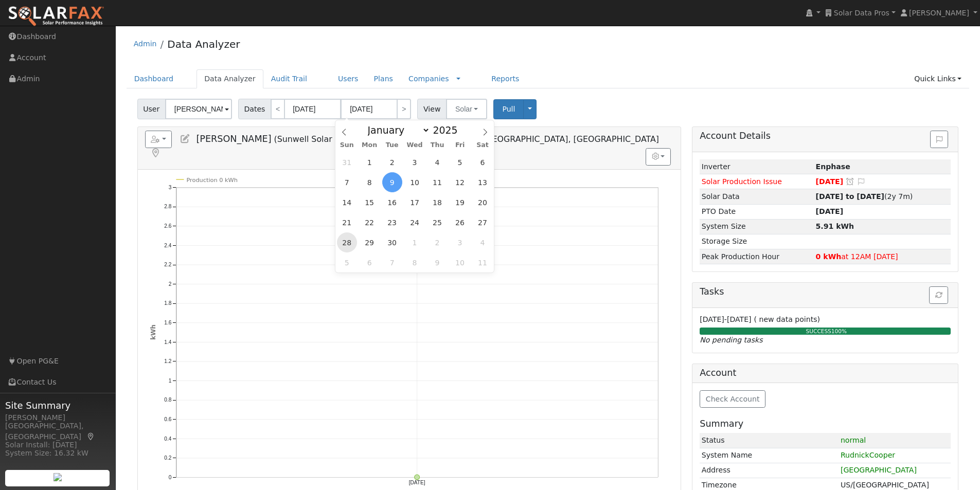
drag, startPoint x: 344, startPoint y: 243, endPoint x: 425, endPoint y: 174, distance: 106.6
click at [346, 240] on span "28" at bounding box center [347, 243] width 20 height 20
type input "[DATE]"
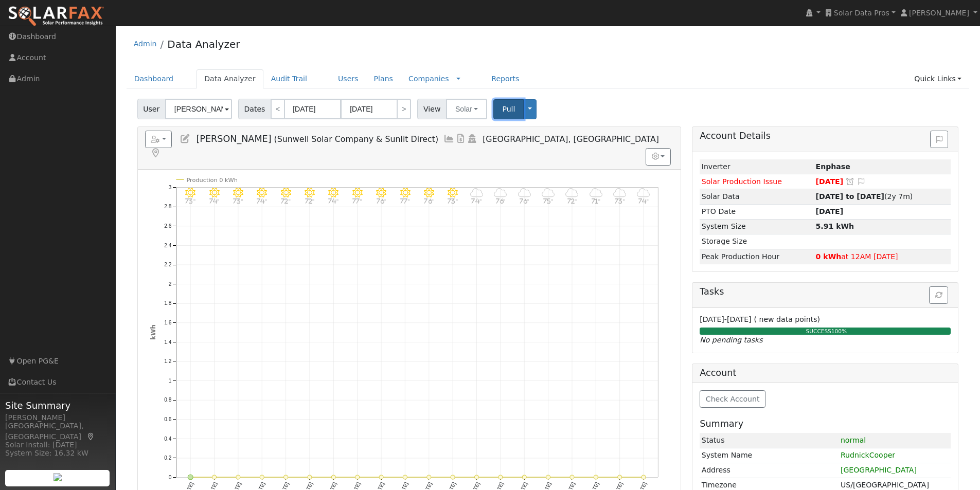
click at [502, 108] on span "Pull" at bounding box center [508, 109] width 13 height 8
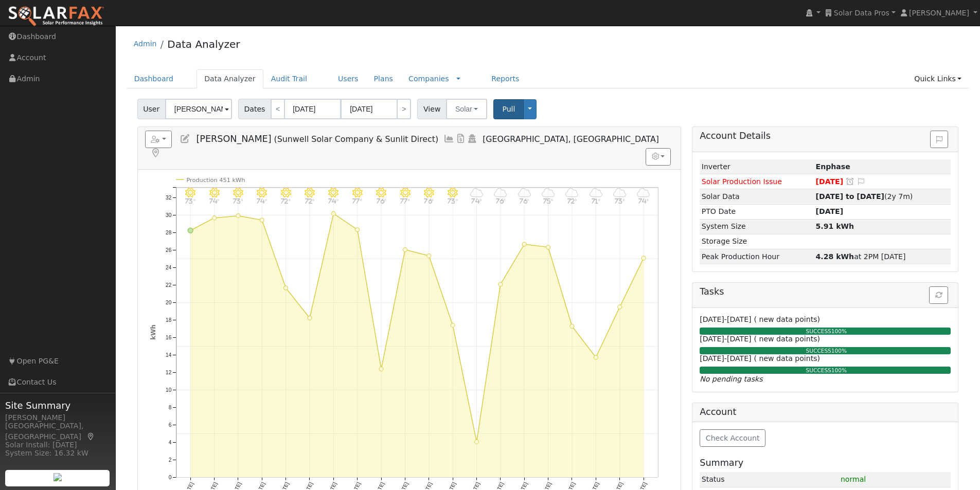
click at [444, 138] on icon at bounding box center [449, 138] width 11 height 9
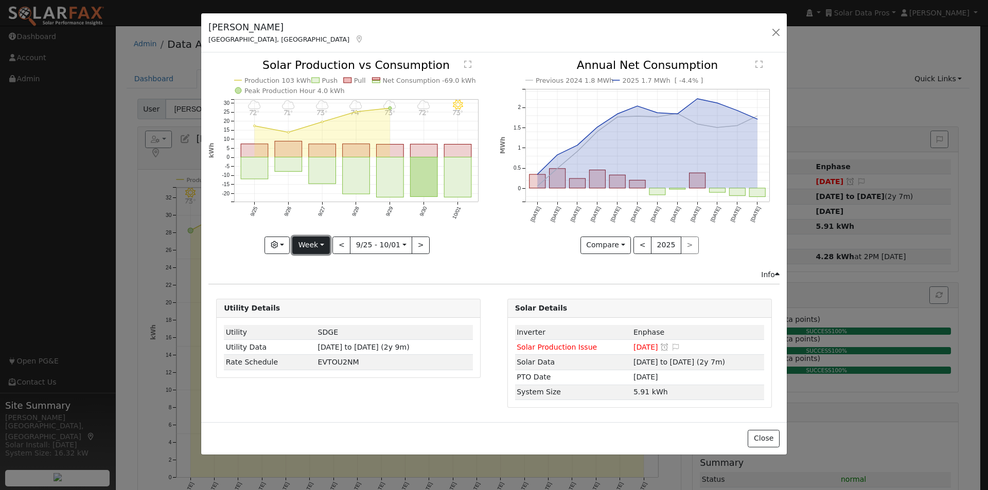
click at [311, 245] on button "Week" at bounding box center [311, 245] width 38 height 17
click at [309, 299] on link "Month" at bounding box center [329, 295] width 72 height 14
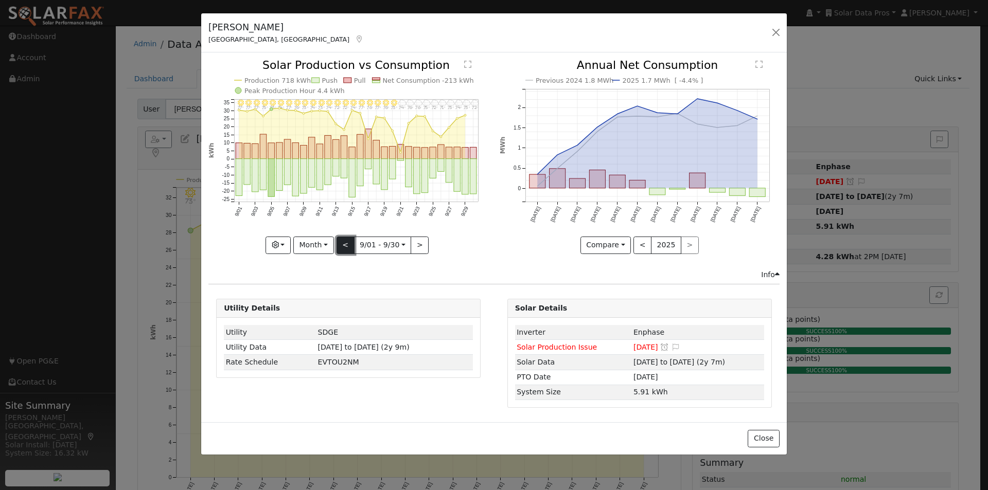
click at [345, 246] on button "<" at bounding box center [346, 245] width 18 height 17
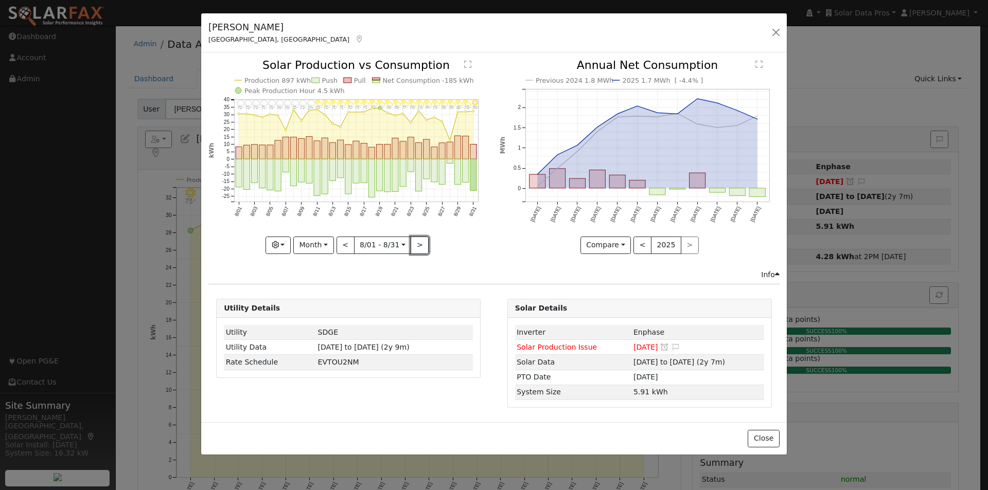
click at [417, 241] on button ">" at bounding box center [420, 245] width 18 height 17
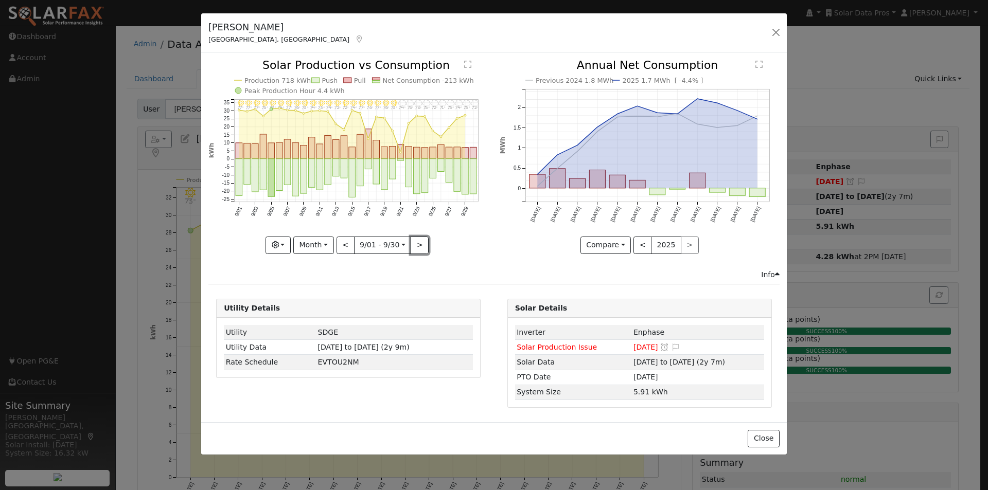
click at [417, 241] on button ">" at bounding box center [420, 245] width 18 height 17
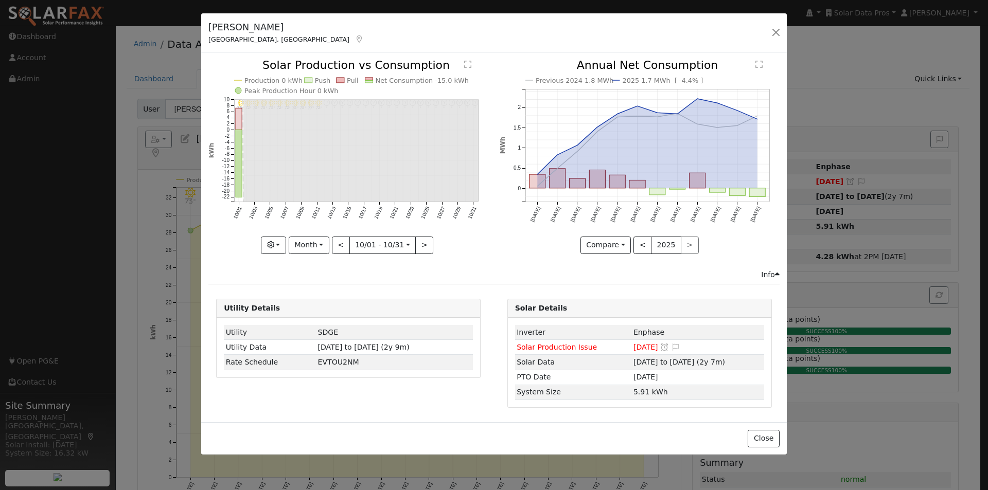
click at [333, 244] on icon "10/31 - Error: Unknown weather ° 10/30 - Error: Unknown weather ° 10/29 - Error…" at bounding box center [348, 156] width 280 height 193
click at [342, 243] on button "<" at bounding box center [341, 245] width 18 height 17
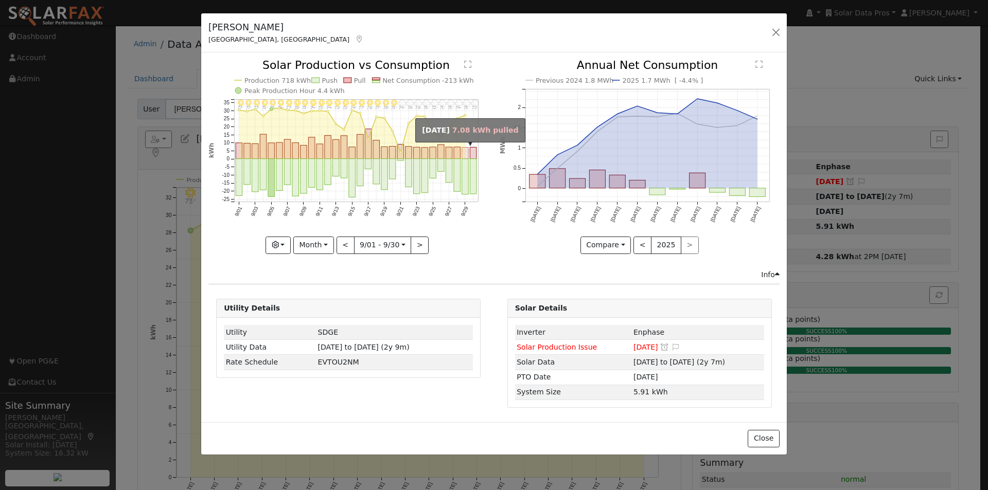
click at [466, 154] on rect "onclick=""" at bounding box center [465, 153] width 7 height 11
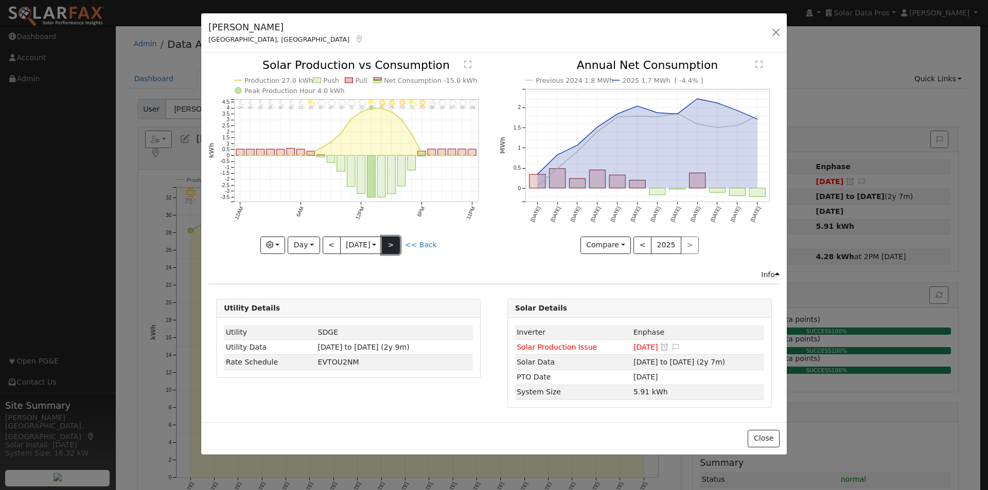
click at [399, 244] on button ">" at bounding box center [391, 245] width 18 height 17
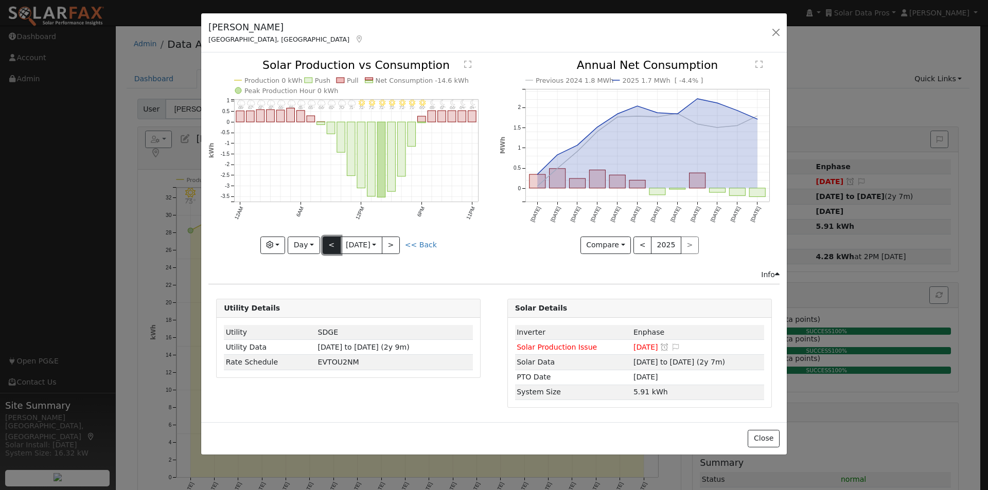
drag, startPoint x: 334, startPoint y: 244, endPoint x: 328, endPoint y: 246, distance: 7.0
click at [334, 245] on button "<" at bounding box center [332, 245] width 18 height 17
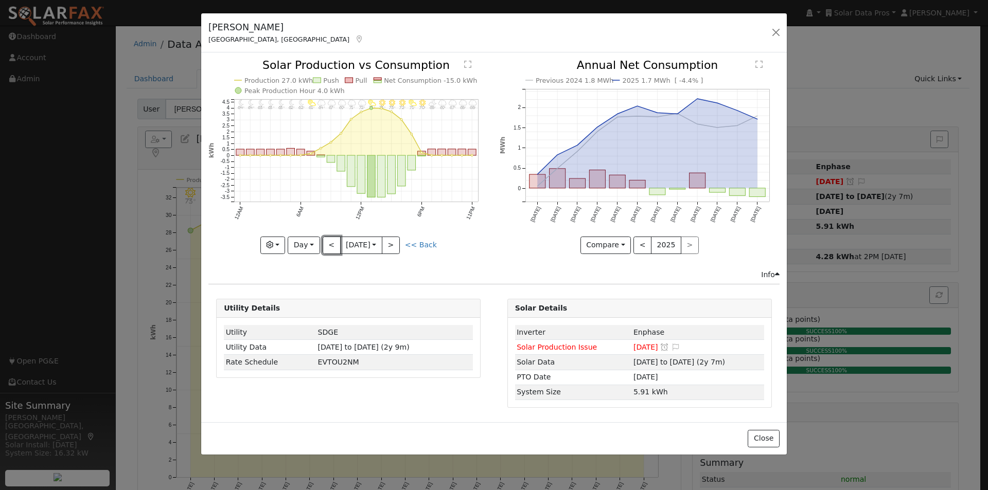
click at [328, 245] on button "<" at bounding box center [332, 245] width 18 height 17
click at [398, 245] on button ">" at bounding box center [391, 245] width 18 height 17
click at [394, 245] on button ">" at bounding box center [391, 245] width 18 height 17
type input "[DATE]"
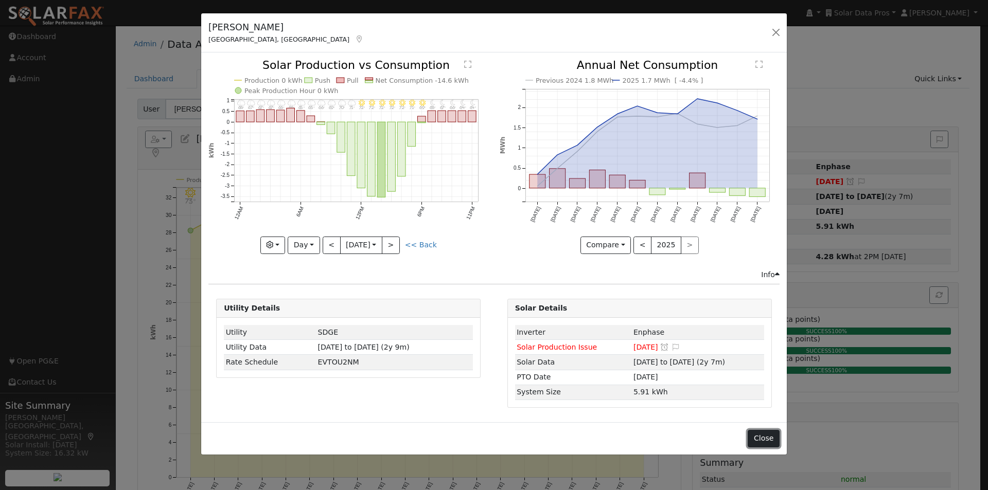
click at [761, 442] on button "Close" at bounding box center [763, 438] width 31 height 17
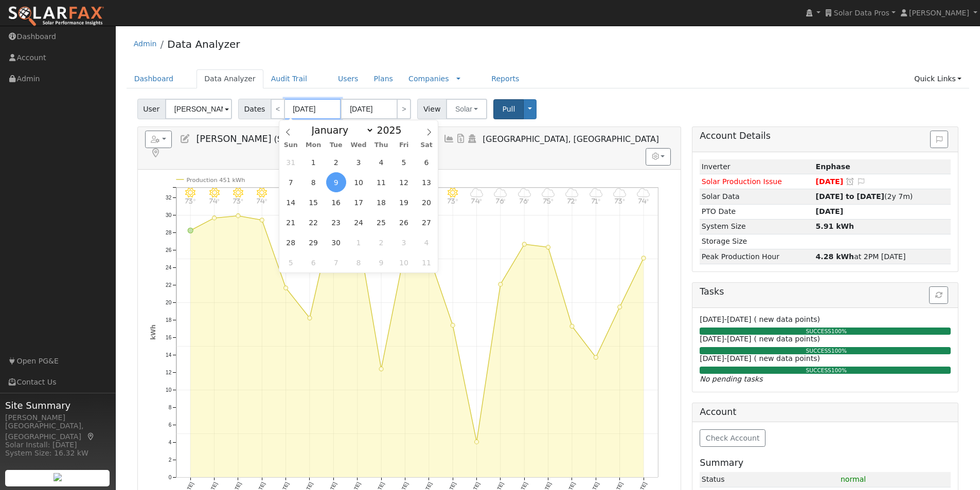
click at [301, 105] on input "[DATE]" at bounding box center [313, 109] width 57 height 21
click at [339, 244] on span "30" at bounding box center [336, 243] width 20 height 20
type input "[DATE]"
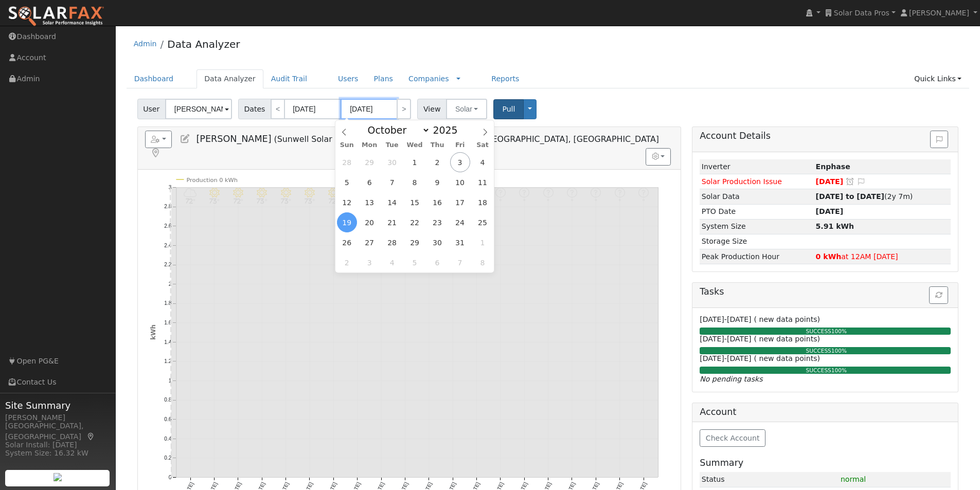
click at [377, 105] on input "[DATE]" at bounding box center [369, 109] width 57 height 21
click at [437, 161] on span "2" at bounding box center [438, 162] width 20 height 20
type input "[DATE]"
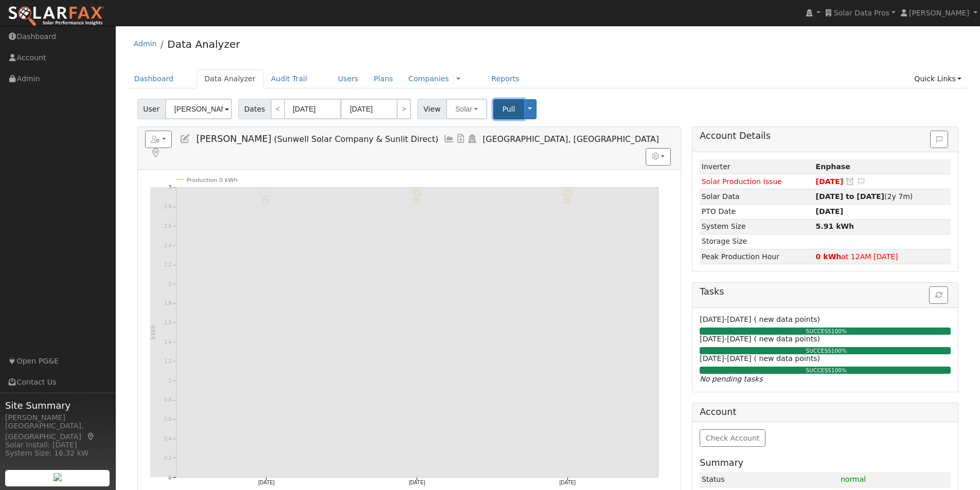
click at [502, 109] on span "Pull" at bounding box center [508, 109] width 13 height 8
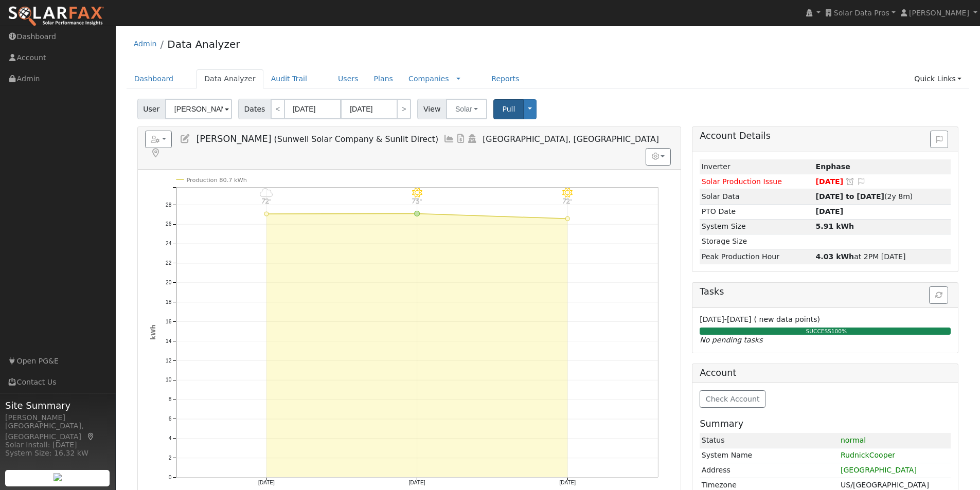
click at [444, 137] on icon at bounding box center [449, 138] width 11 height 9
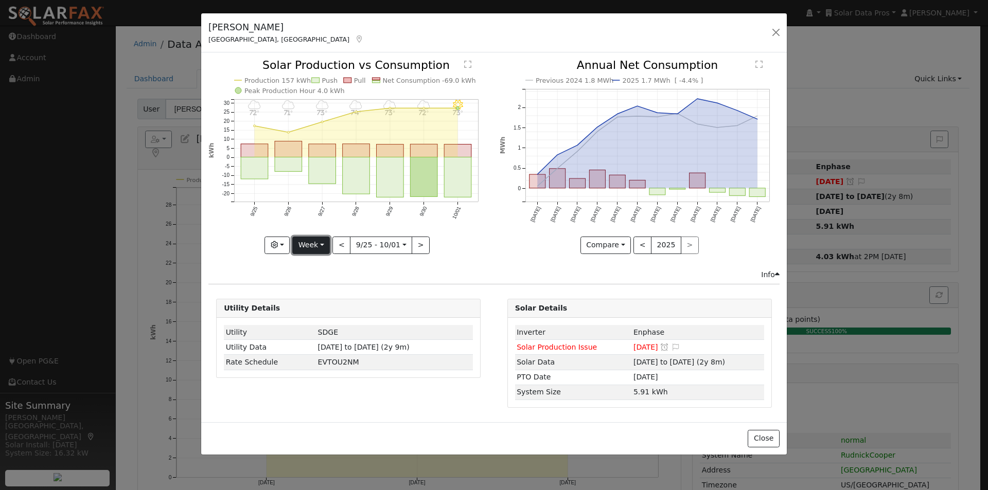
click at [321, 242] on button "Week" at bounding box center [311, 245] width 38 height 17
click at [318, 320] on link "Custom" at bounding box center [329, 325] width 72 height 14
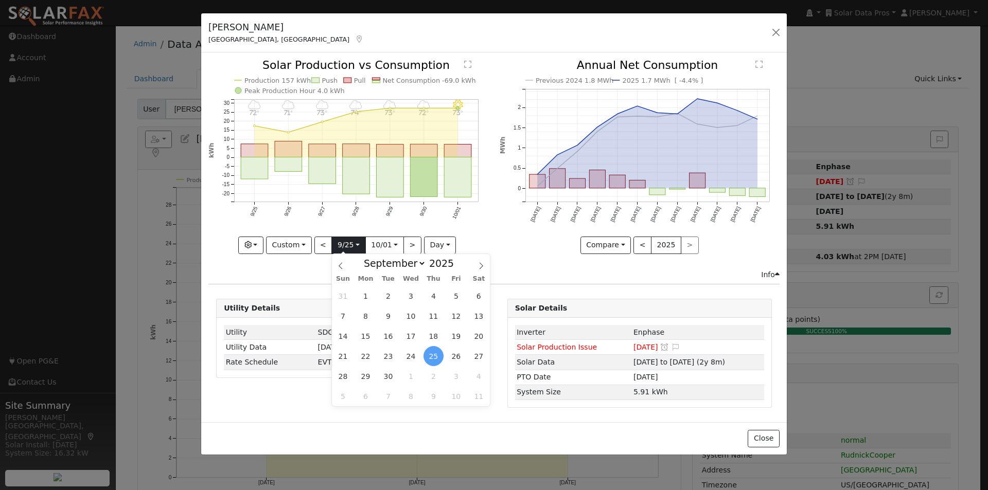
click at [353, 244] on input "[DATE]" at bounding box center [348, 245] width 33 height 16
drag, startPoint x: 367, startPoint y: 298, endPoint x: 448, endPoint y: 224, distance: 109.6
click at [367, 297] on span "1" at bounding box center [366, 296] width 20 height 20
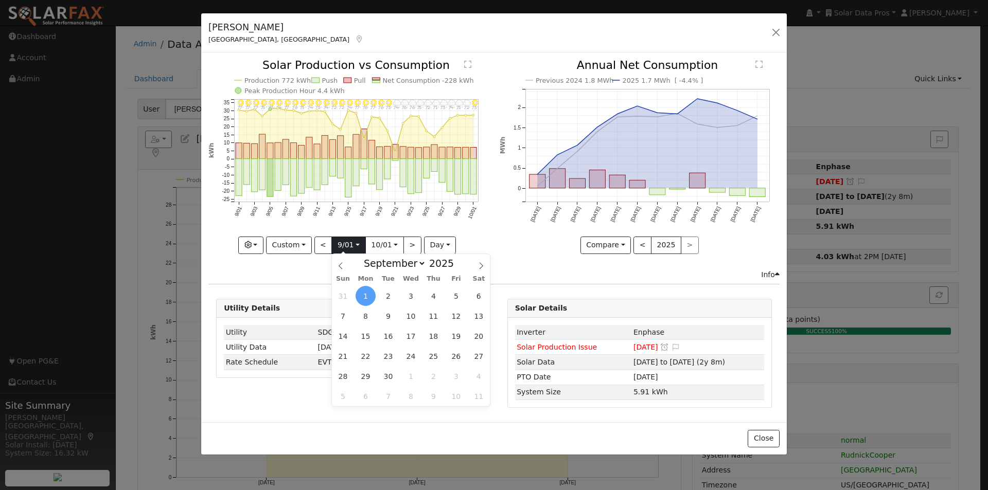
click at [349, 241] on input "[DATE]" at bounding box center [348, 245] width 33 height 16
click at [354, 243] on input "[DATE]" at bounding box center [348, 245] width 33 height 16
click at [479, 356] on span "27" at bounding box center [479, 356] width 20 height 20
type input "[DATE]"
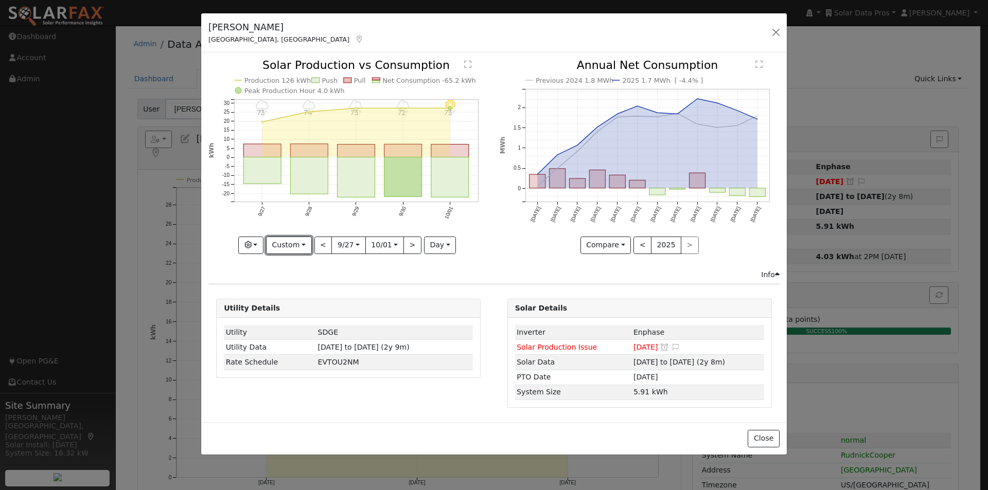
click at [292, 251] on button "Custom" at bounding box center [289, 245] width 46 height 17
drag, startPoint x: 437, startPoint y: 239, endPoint x: 433, endPoint y: 268, distance: 28.6
click at [436, 240] on button "day" at bounding box center [440, 245] width 32 height 17
click at [439, 268] on link "Hour" at bounding box center [461, 266] width 72 height 14
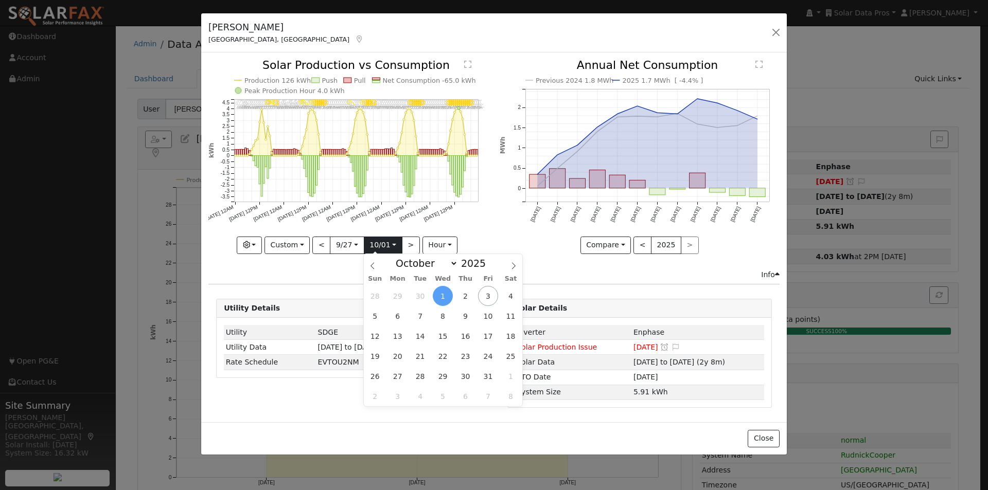
click at [388, 243] on input "[DATE]" at bounding box center [383, 245] width 38 height 16
click at [486, 296] on span "3" at bounding box center [488, 296] width 20 height 20
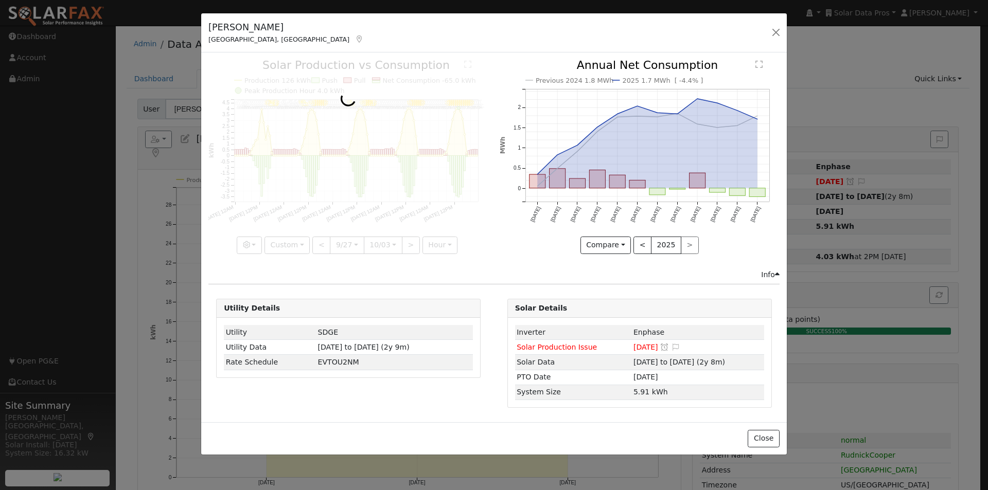
scroll to position [0, 4]
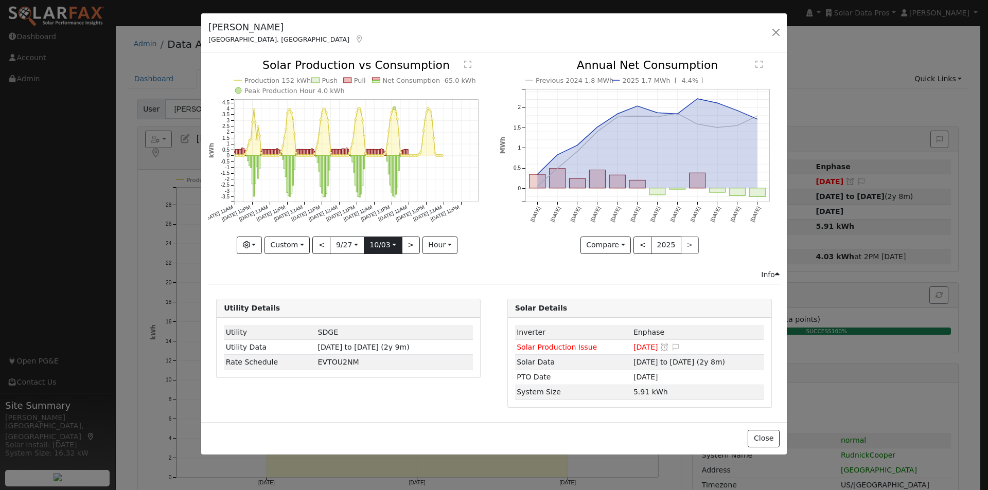
click at [393, 246] on input "[DATE]" at bounding box center [383, 245] width 38 height 16
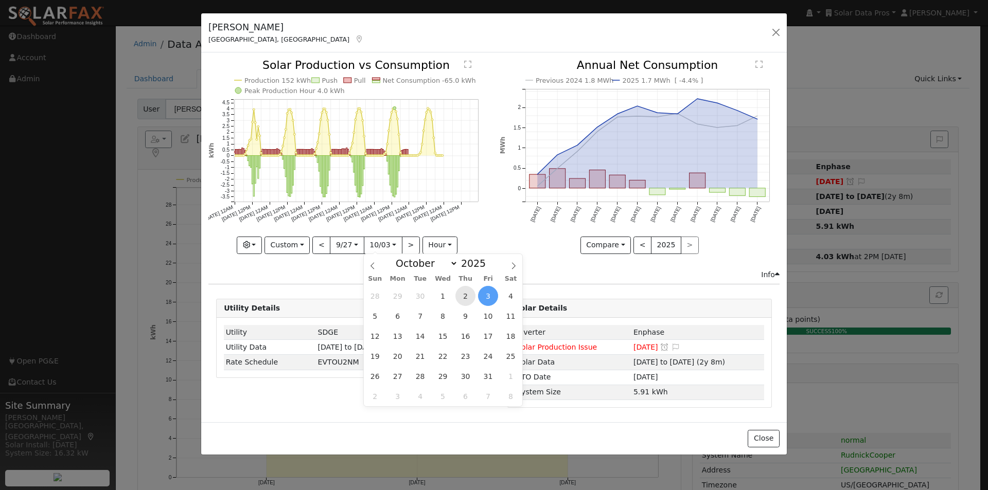
scroll to position [0, 0]
drag, startPoint x: 466, startPoint y: 295, endPoint x: 499, endPoint y: 265, distance: 45.1
click at [468, 292] on span "2" at bounding box center [465, 296] width 20 height 20
type input "[DATE]"
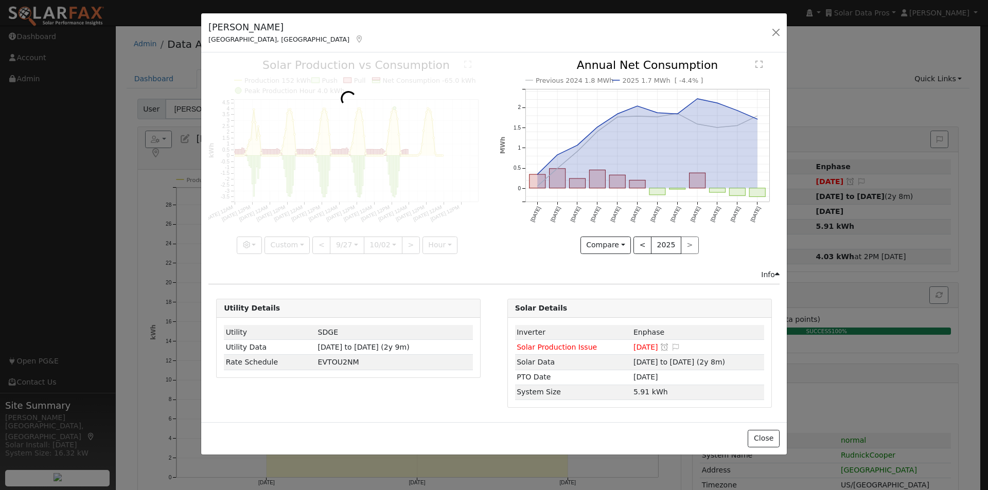
scroll to position [0, 4]
